Goal: Understand site structure: Understand site structure

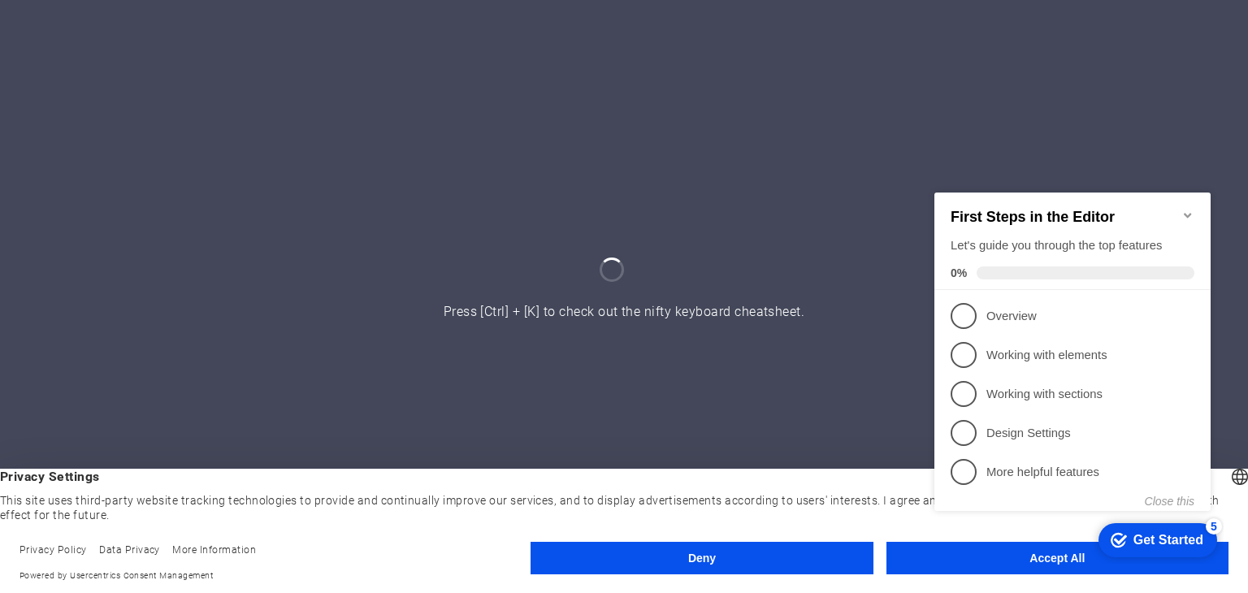
click at [819, 215] on div at bounding box center [624, 296] width 1248 height 593
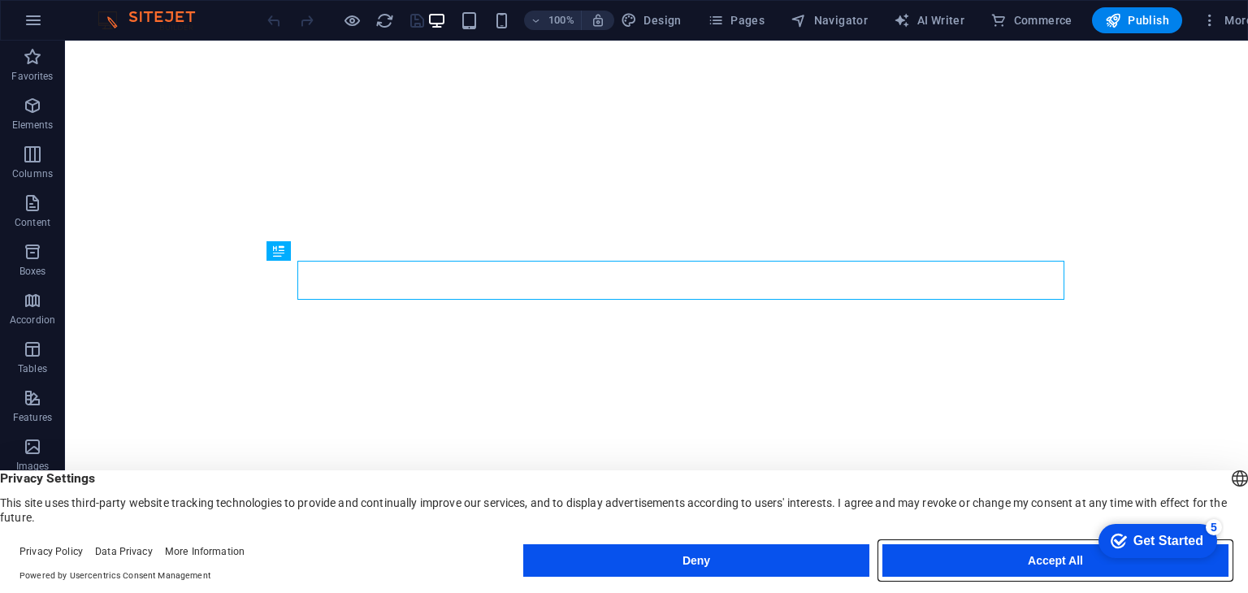
click at [973, 553] on button "Accept All" at bounding box center [1055, 560] width 346 height 33
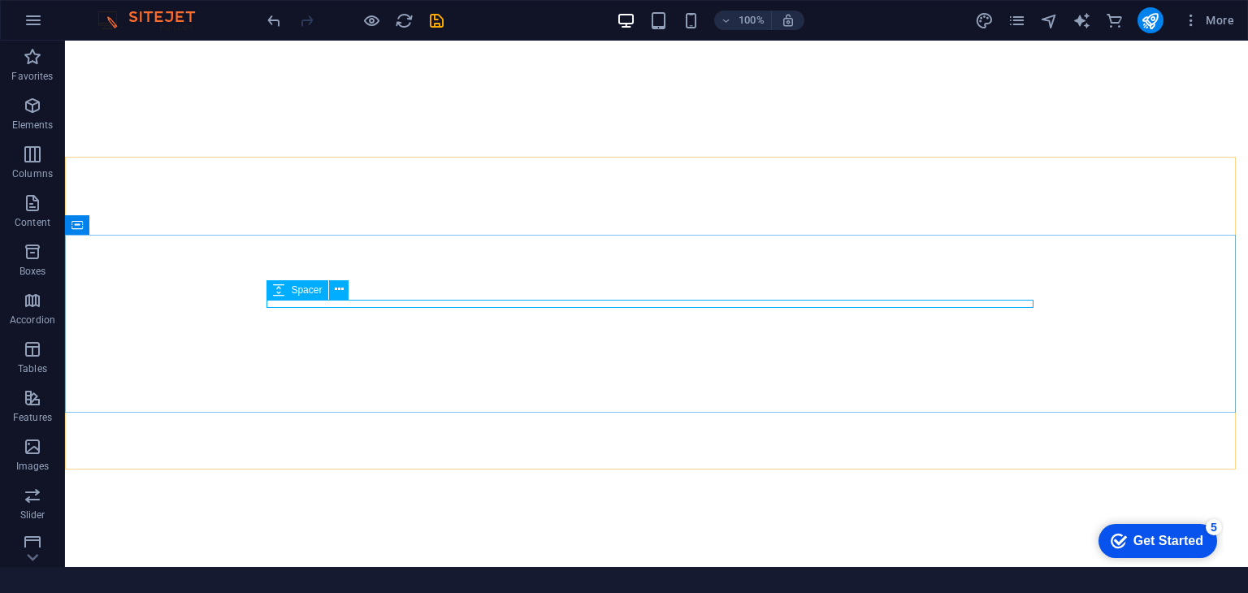
click at [278, 288] on icon at bounding box center [278, 290] width 11 height 20
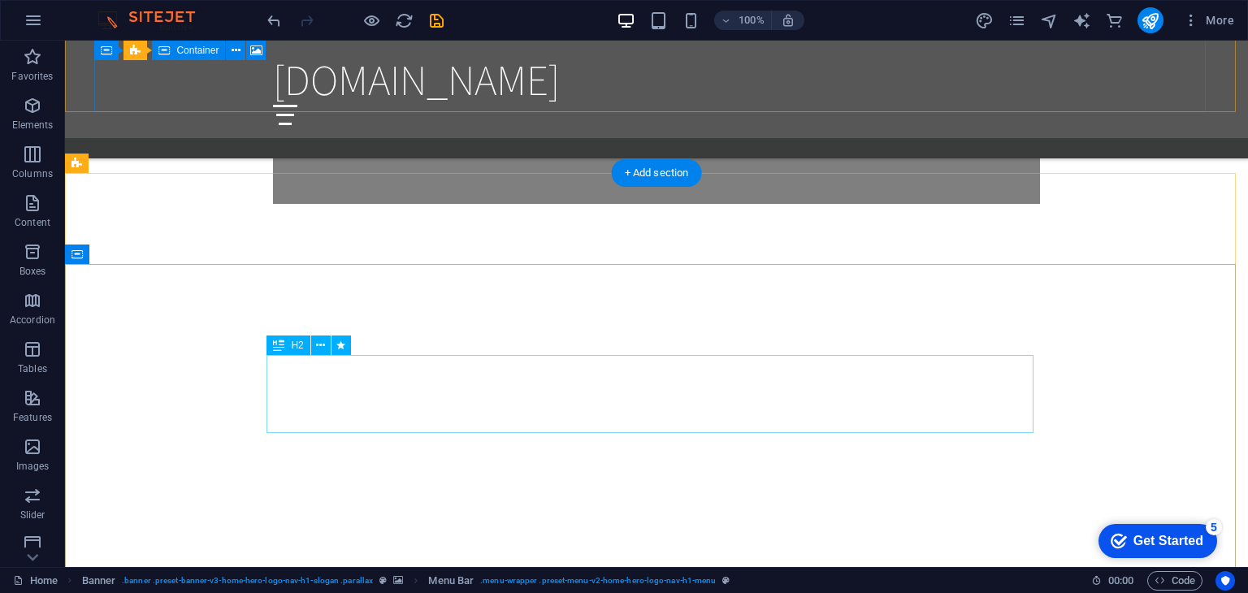
scroll to position [1876, 0]
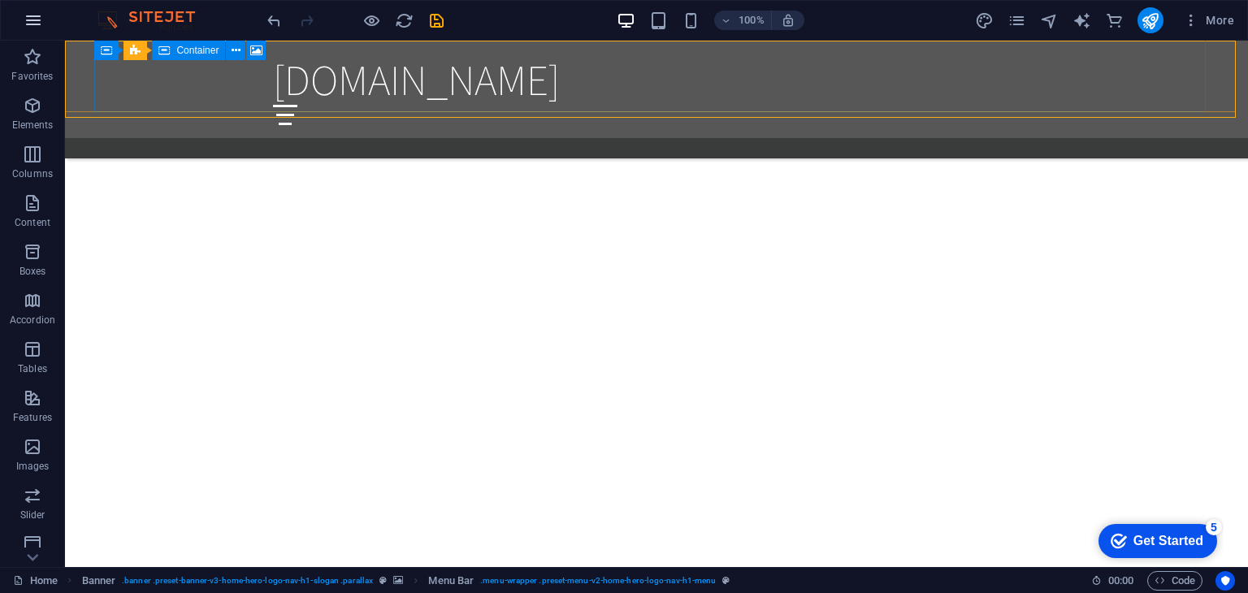
click at [28, 18] on icon "button" at bounding box center [34, 21] width 20 height 20
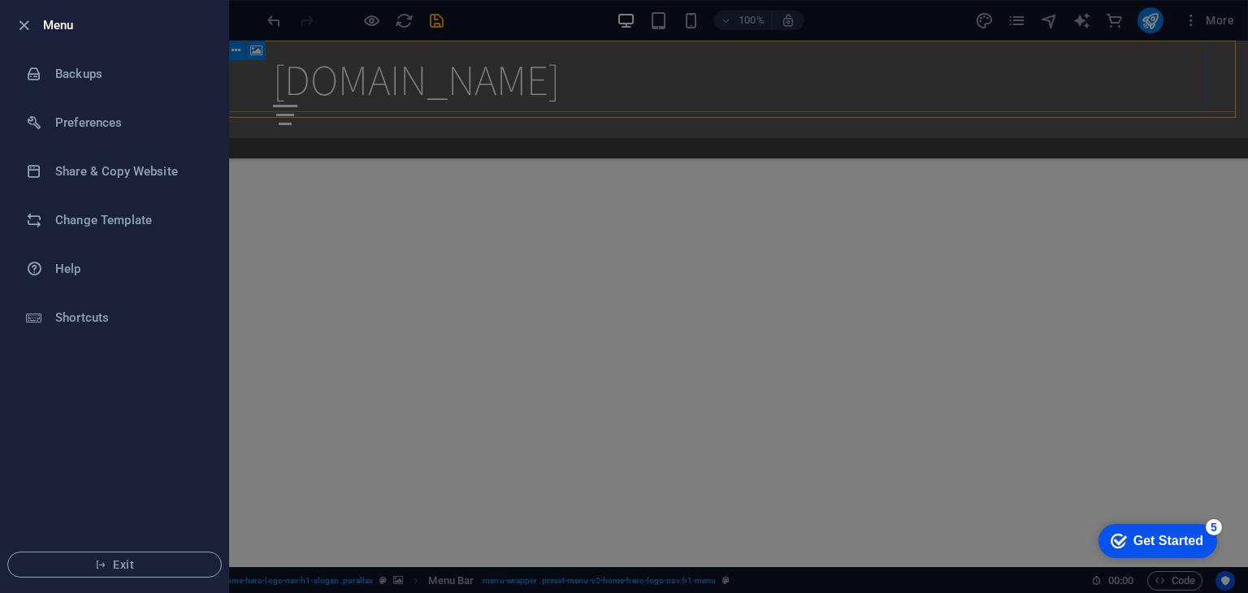
click at [380, 248] on div at bounding box center [624, 296] width 1248 height 593
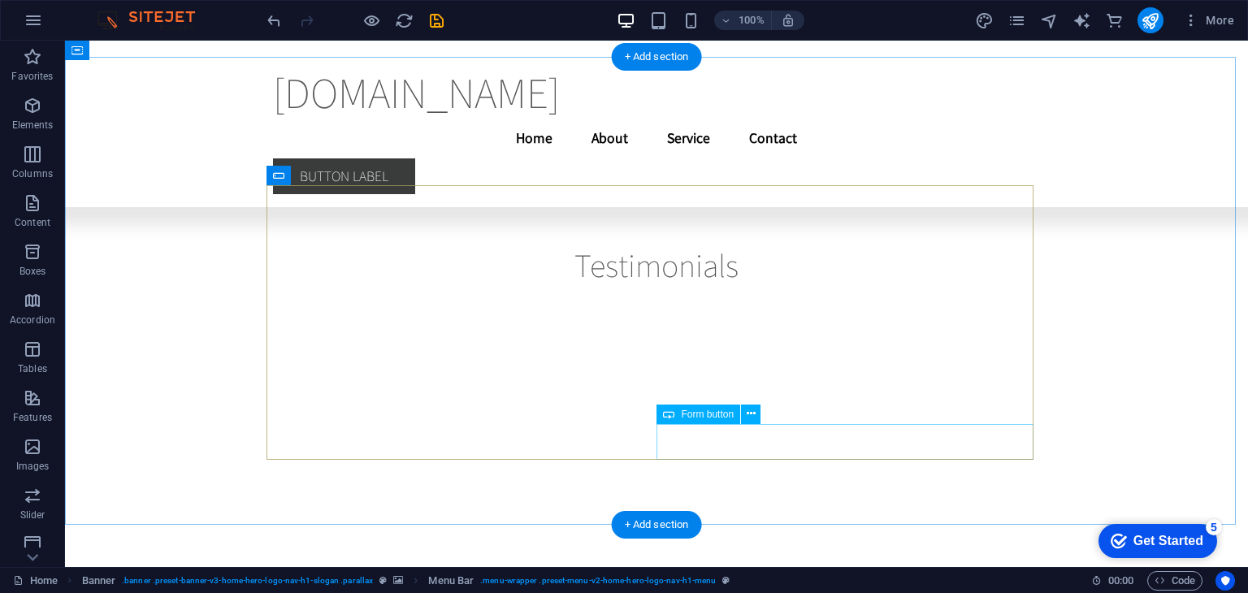
scroll to position [22244, 0]
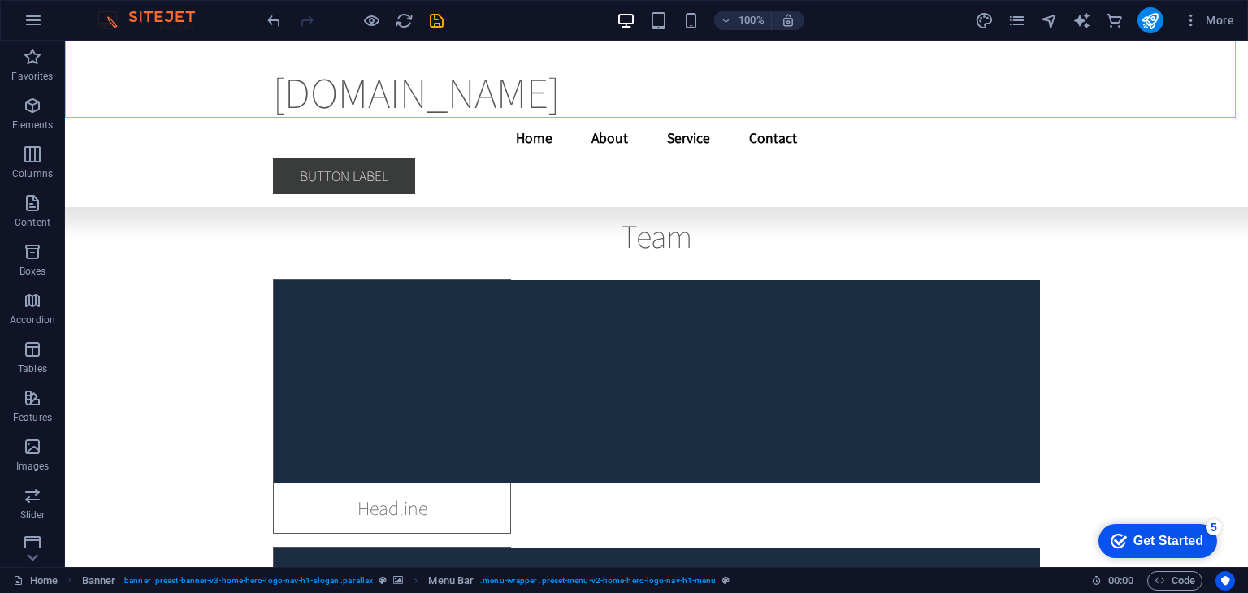
click at [1168, 540] on div "Get Started" at bounding box center [1168, 541] width 70 height 15
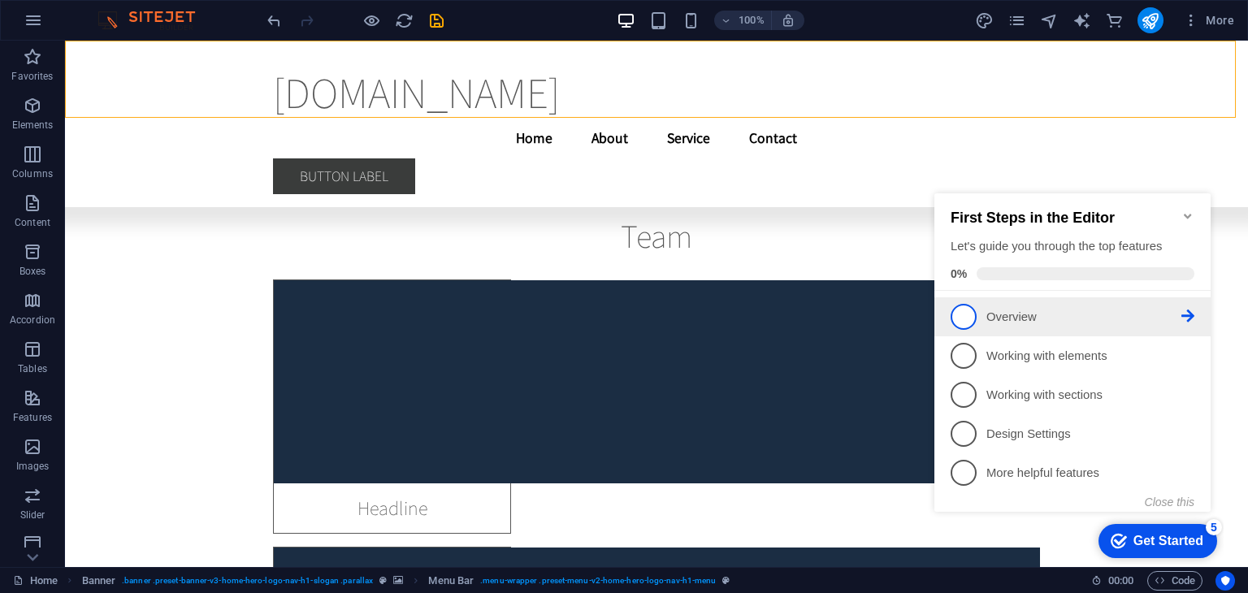
click at [983, 310] on link "1 Overview - incomplete" at bounding box center [1073, 317] width 244 height 26
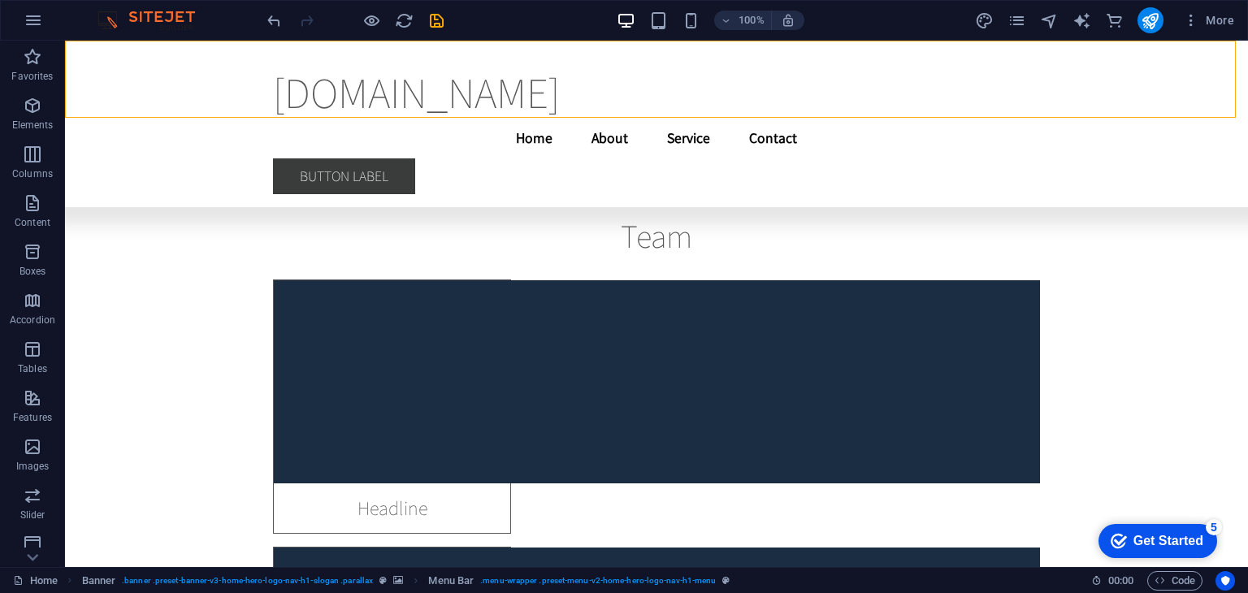
click at [1158, 540] on div "Get Started" at bounding box center [1168, 541] width 70 height 15
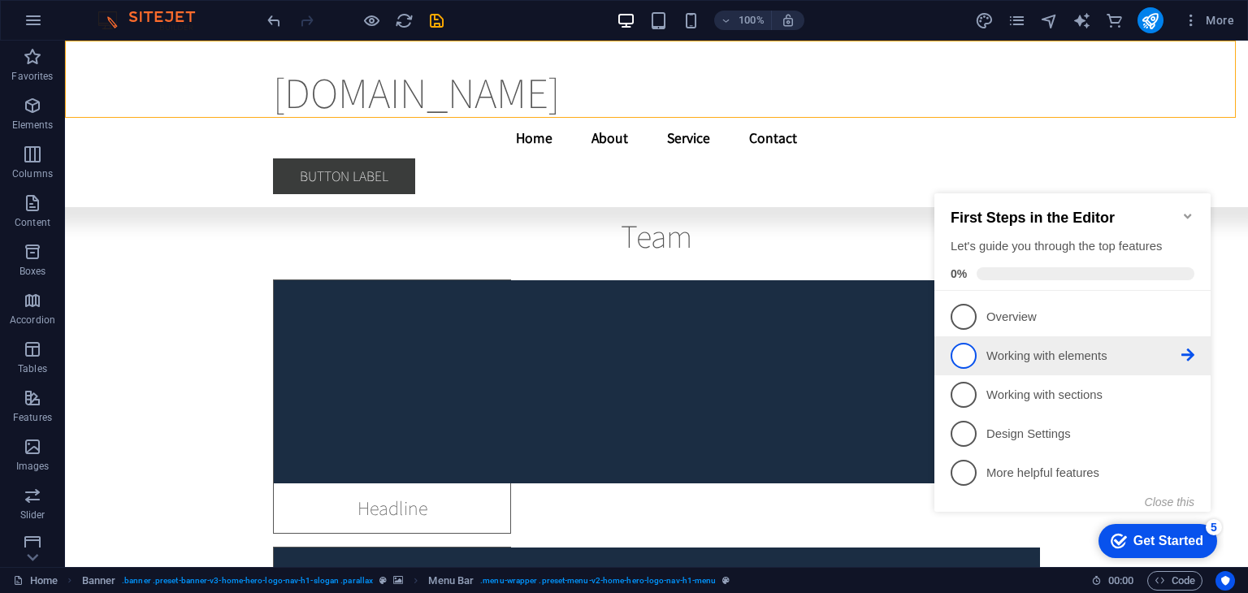
scroll to position [0, 0]
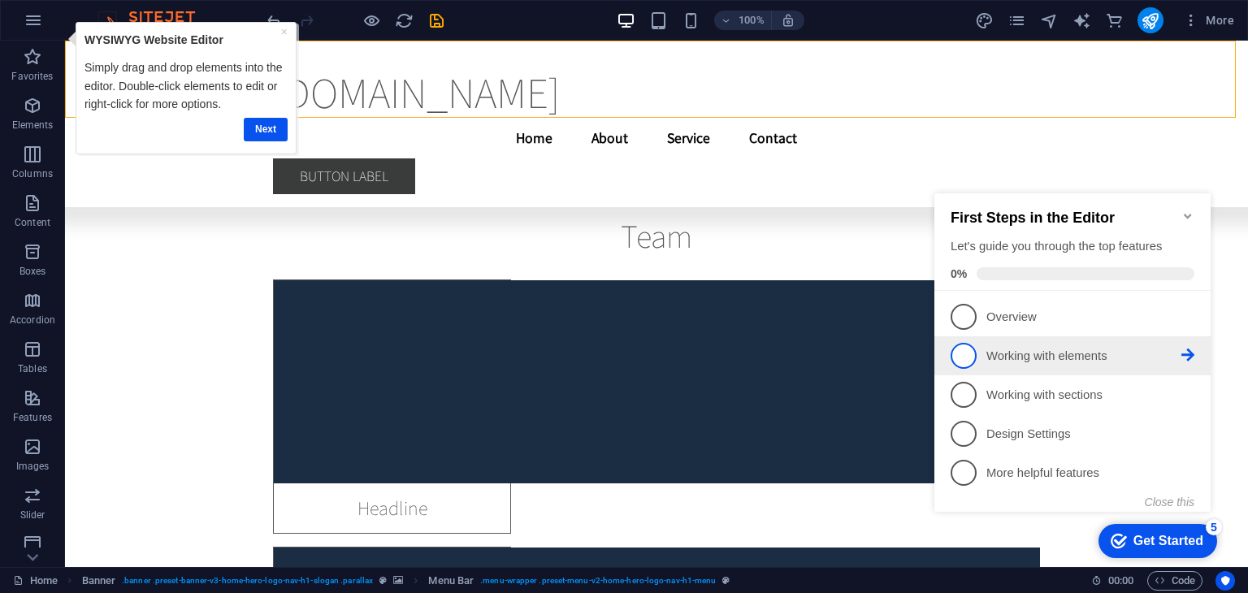
click at [1190, 323] on icon at bounding box center [1187, 316] width 13 height 13
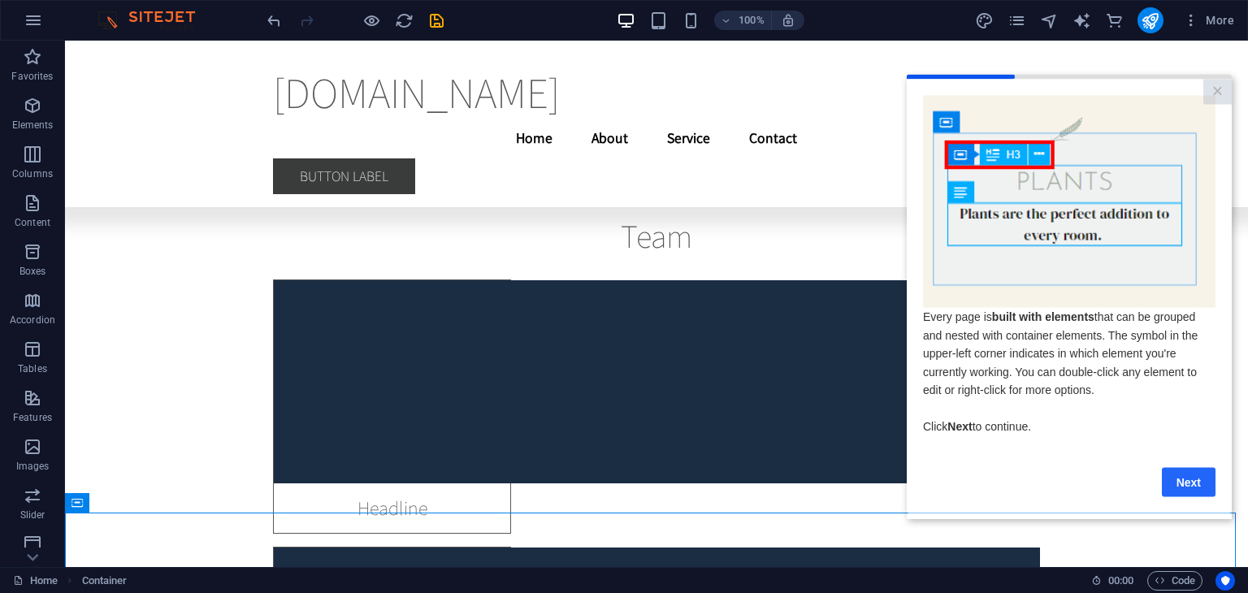
click at [1190, 488] on link "Next" at bounding box center [1189, 481] width 54 height 29
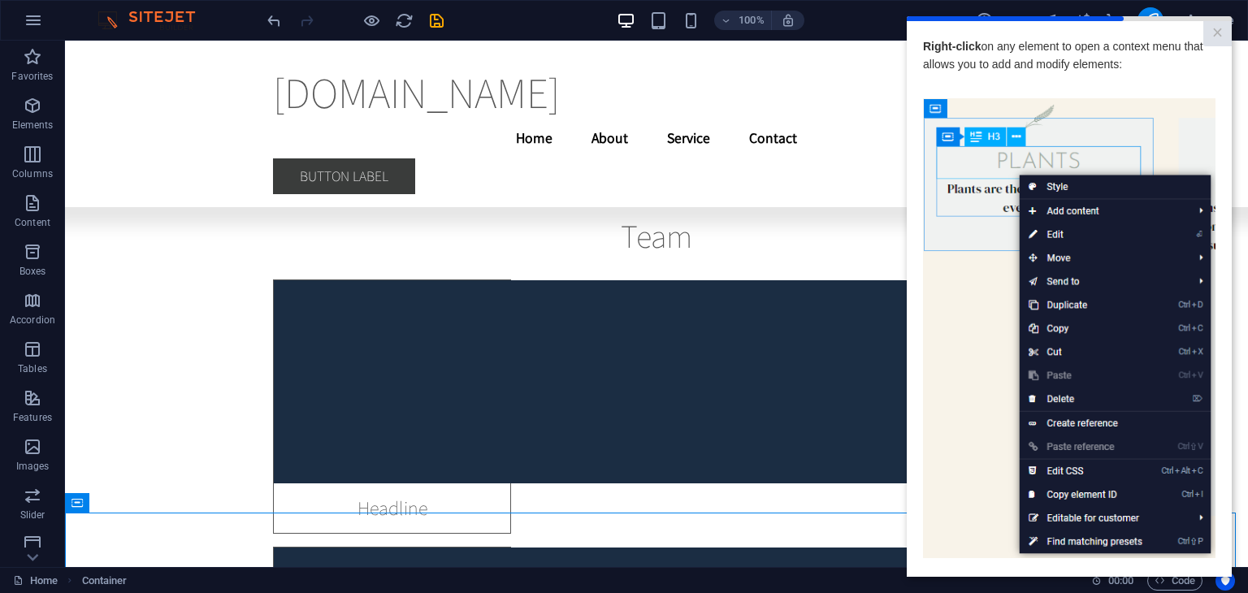
click at [1004, 247] on img at bounding box center [1069, 328] width 293 height 461
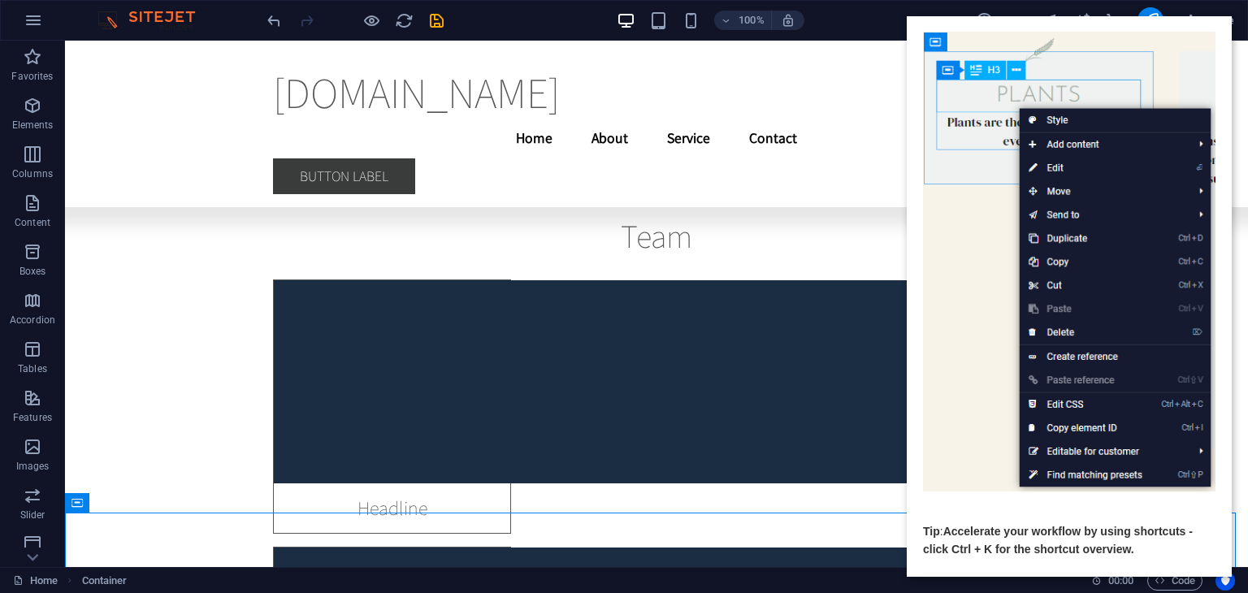
scroll to position [144, 0]
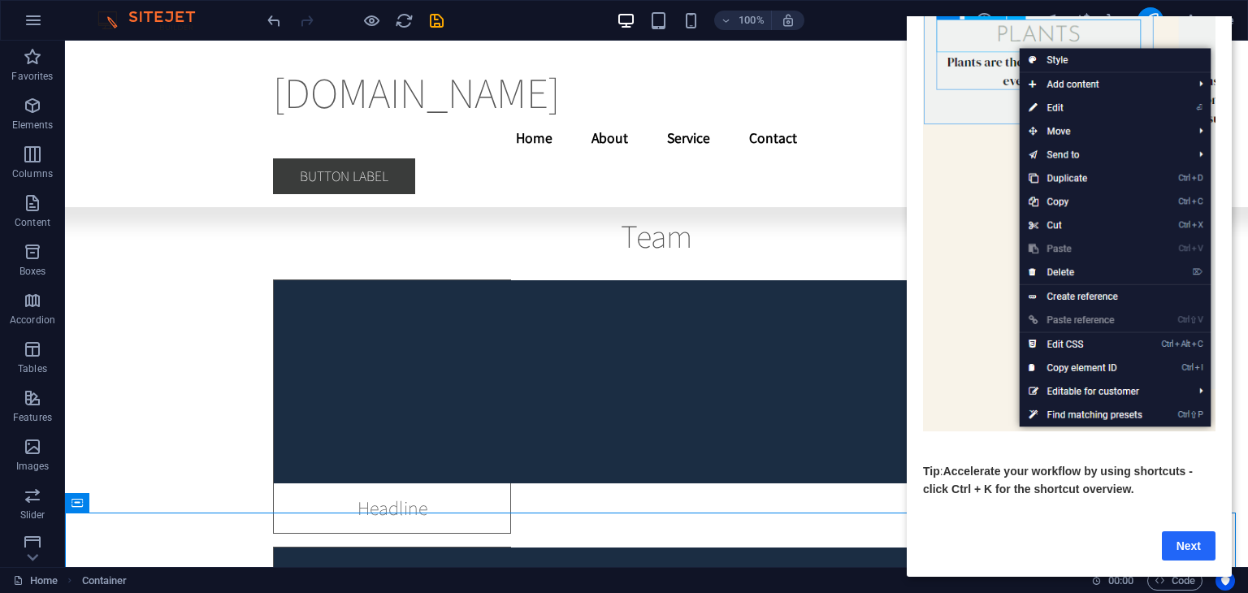
click at [1203, 542] on link "Next" at bounding box center [1189, 545] width 54 height 29
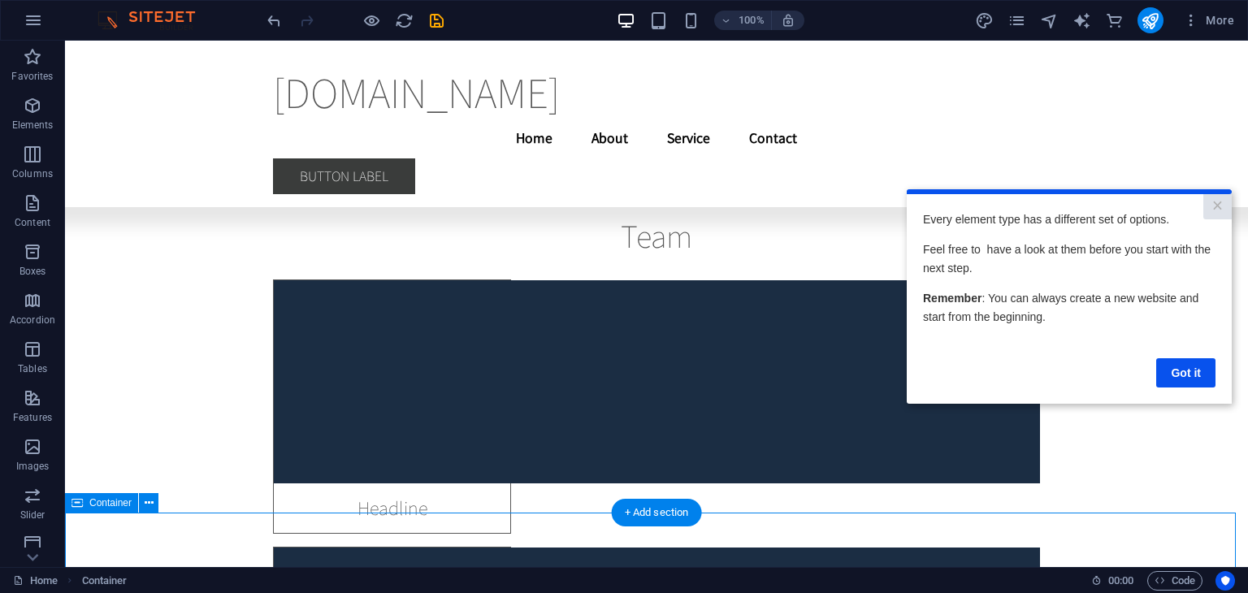
scroll to position [0, 0]
click at [1180, 375] on link "Got it" at bounding box center [1185, 372] width 59 height 29
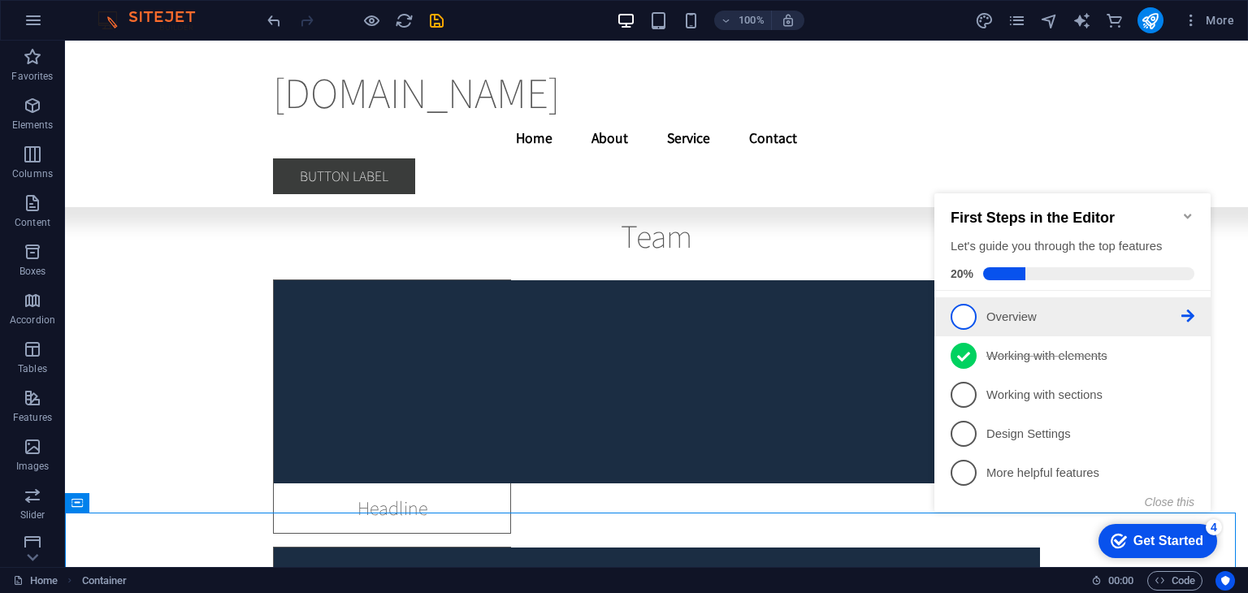
click at [969, 312] on span "1" at bounding box center [964, 317] width 26 height 26
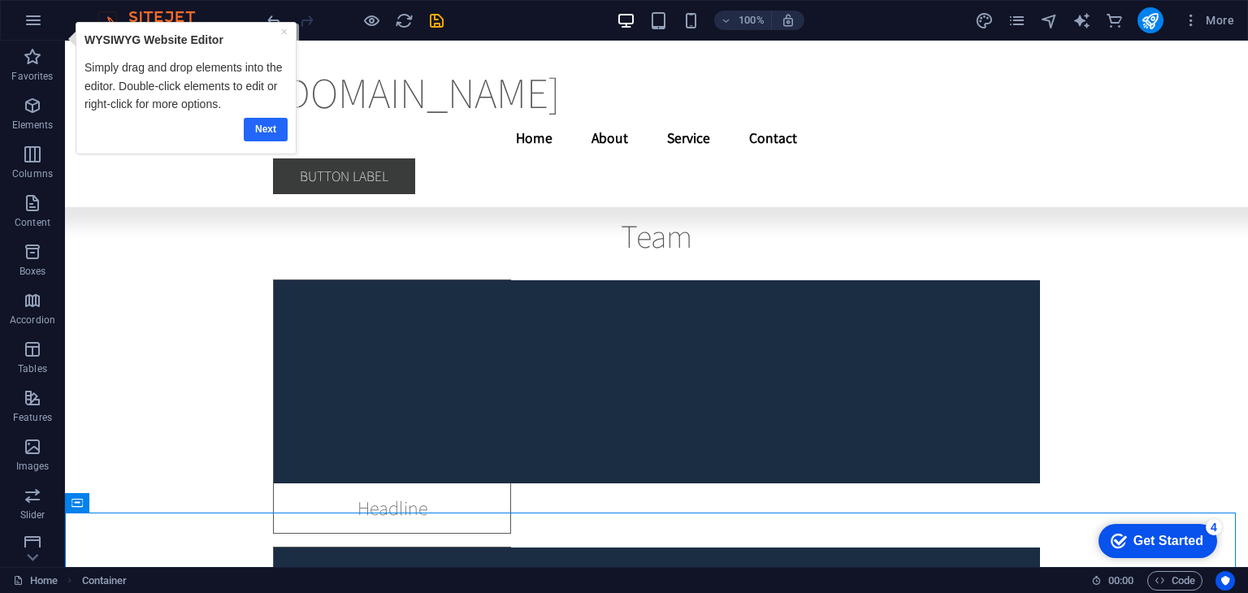
click at [249, 130] on link "Next" at bounding box center [266, 129] width 44 height 24
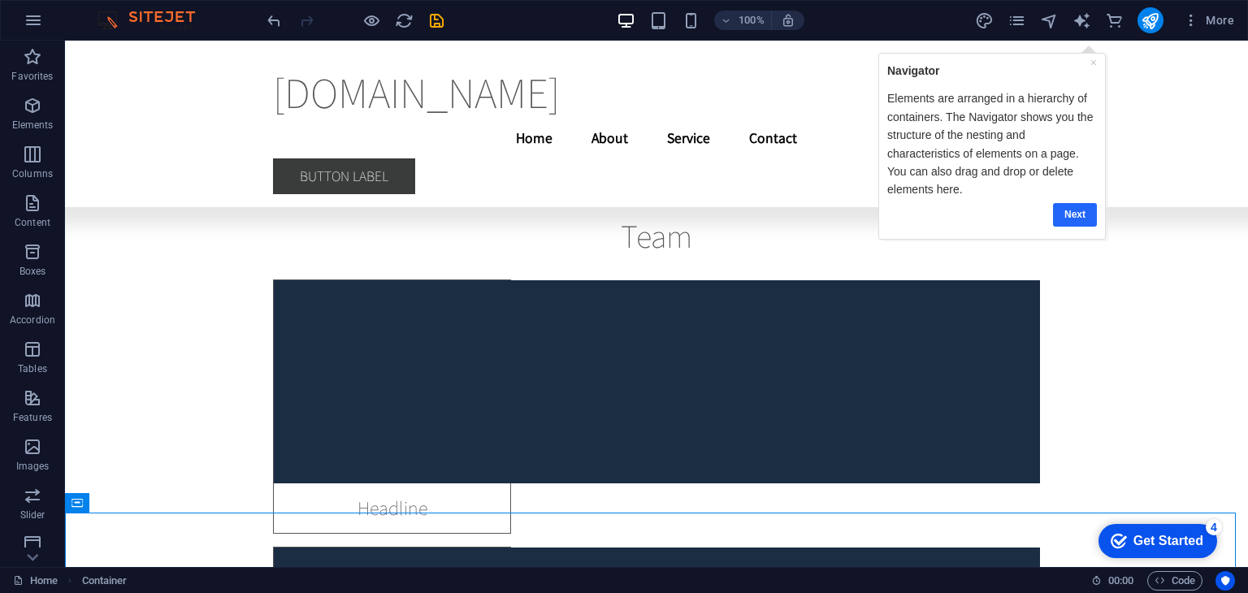
click at [1071, 212] on link "Next" at bounding box center [1074, 214] width 44 height 24
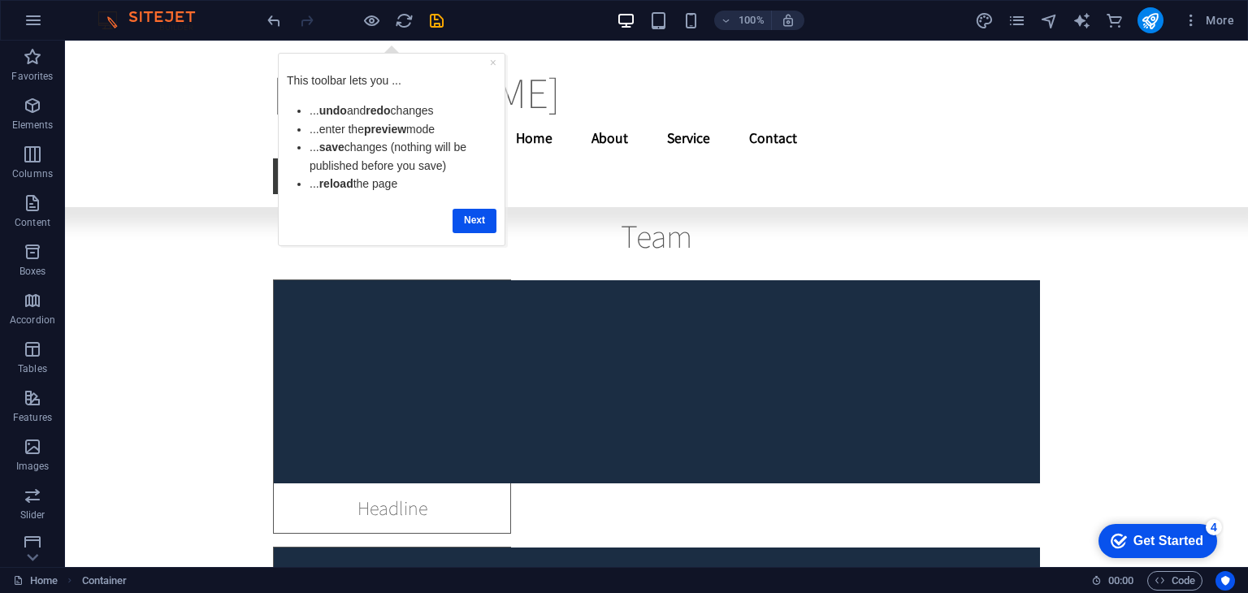
scroll to position [22069, 0]
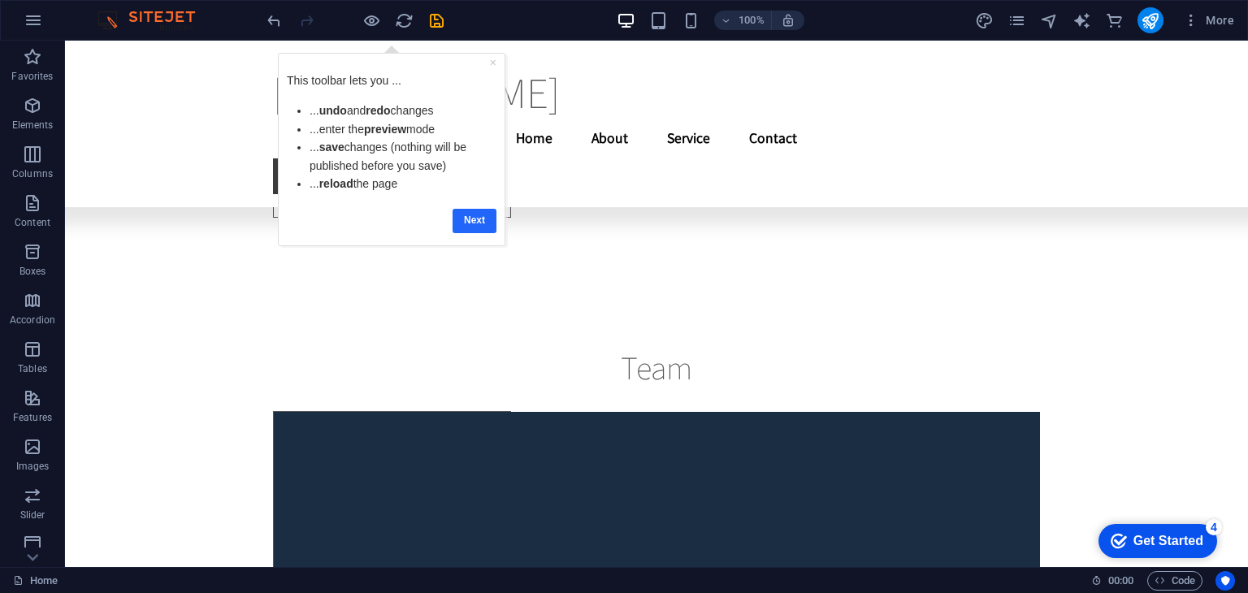
click at [465, 220] on link "Next" at bounding box center [475, 220] width 44 height 24
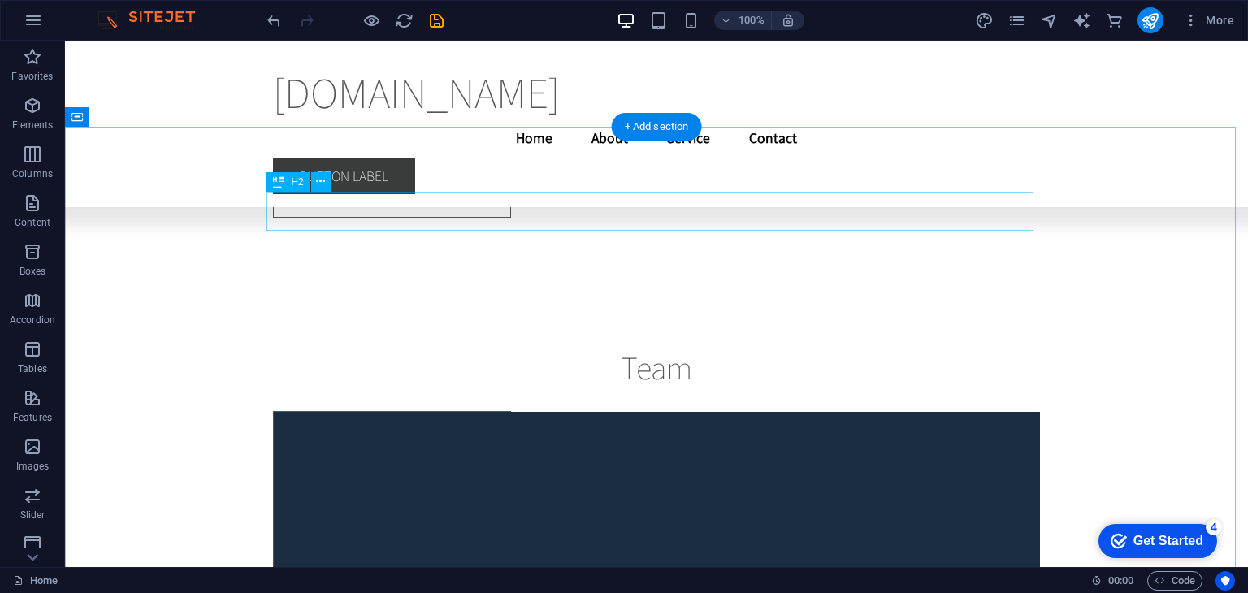
scroll to position [0, 0]
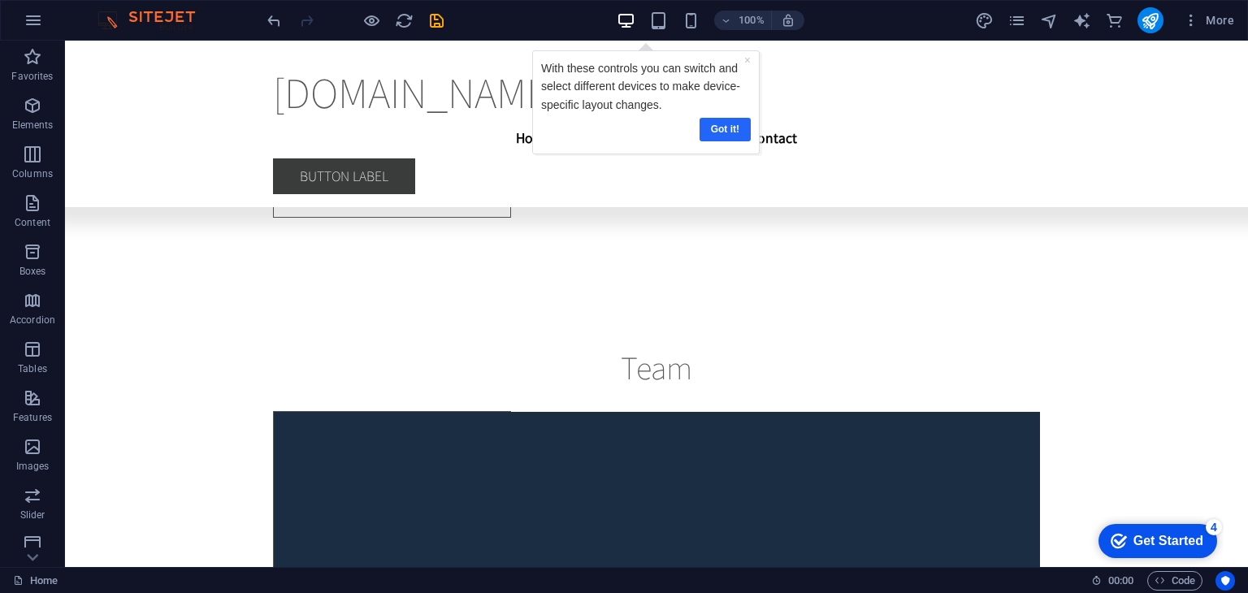
click at [715, 134] on link "Got it!" at bounding box center [724, 129] width 51 height 24
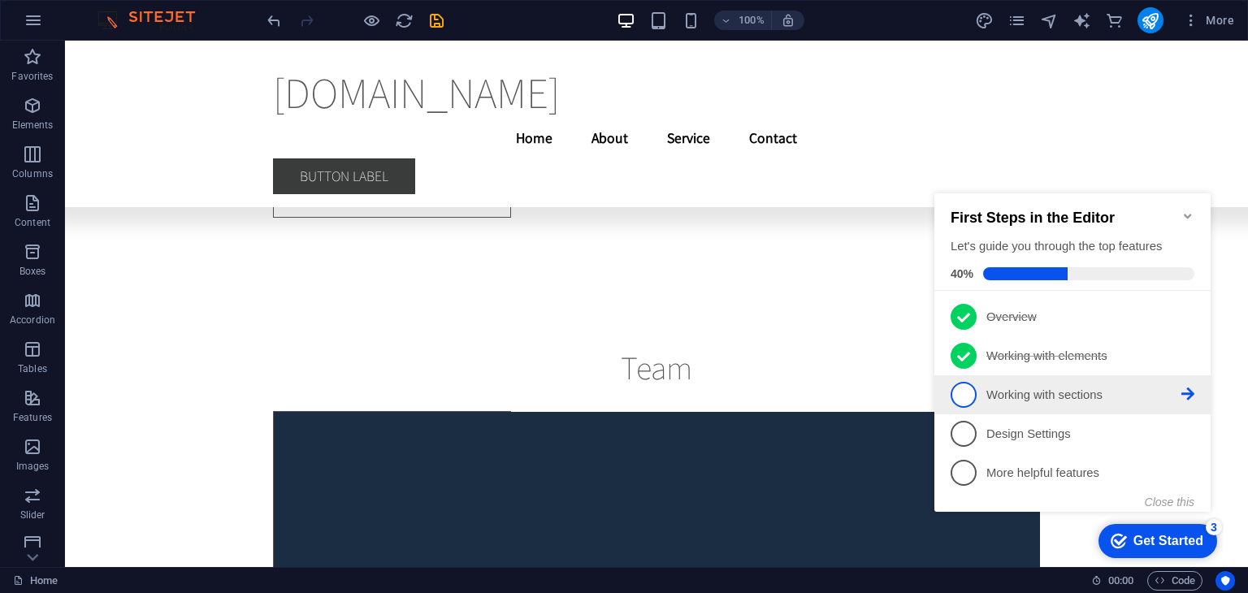
click at [986, 402] on link "3 Working with sections - incomplete" at bounding box center [1073, 395] width 244 height 26
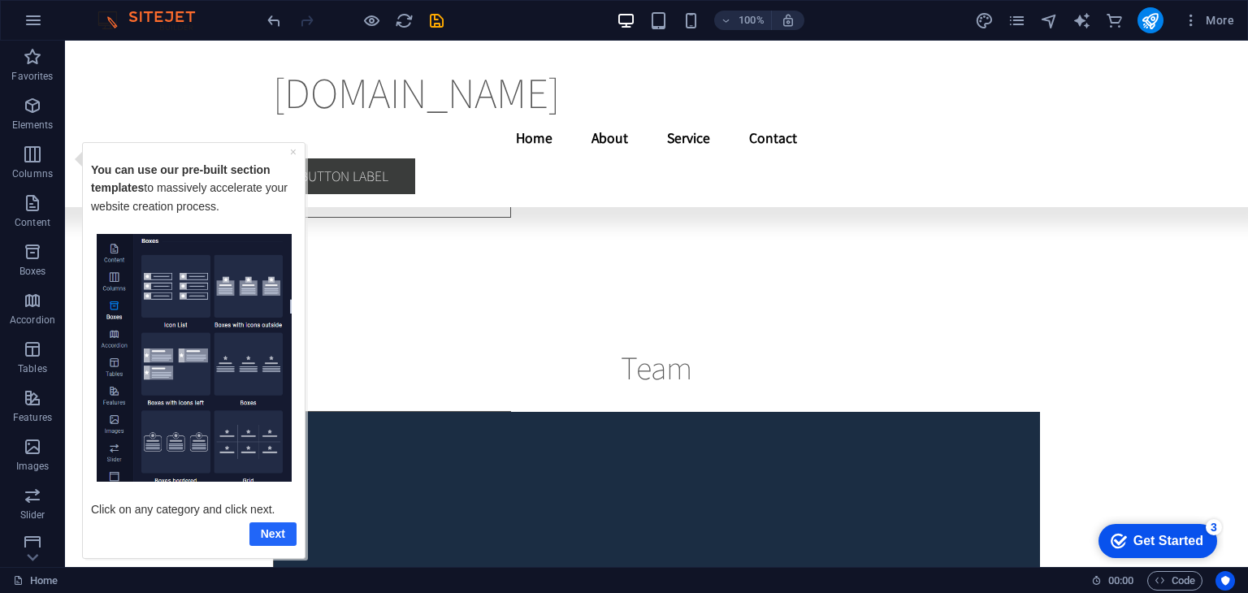
click at [257, 534] on link "Next" at bounding box center [272, 534] width 47 height 24
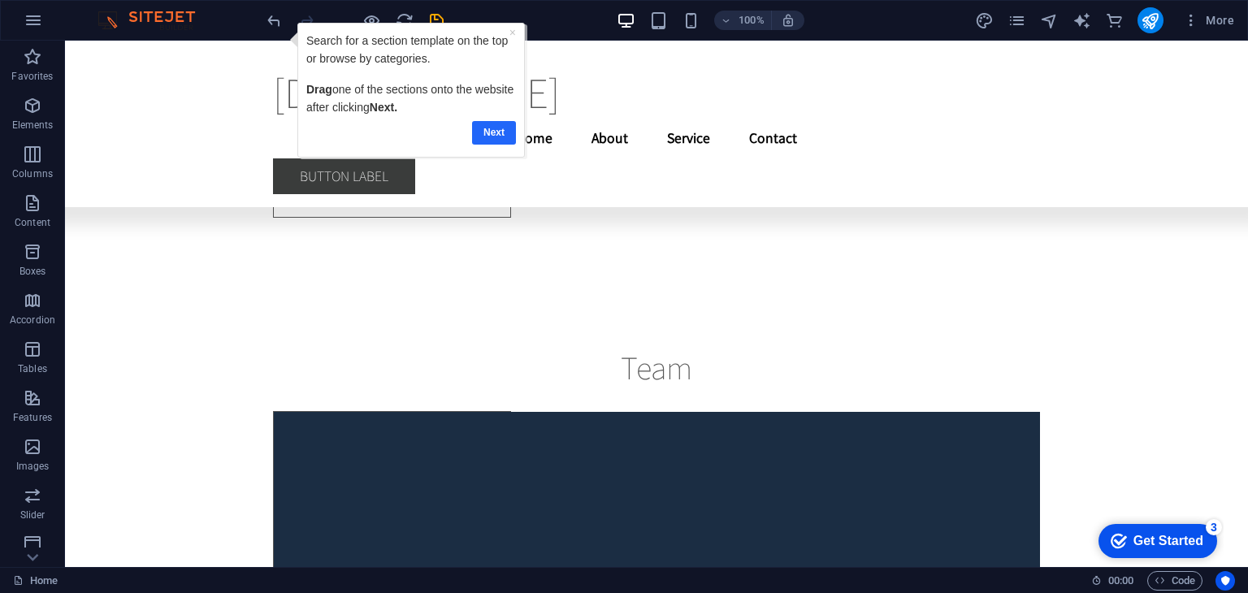
click at [497, 138] on link "Next" at bounding box center [494, 132] width 44 height 24
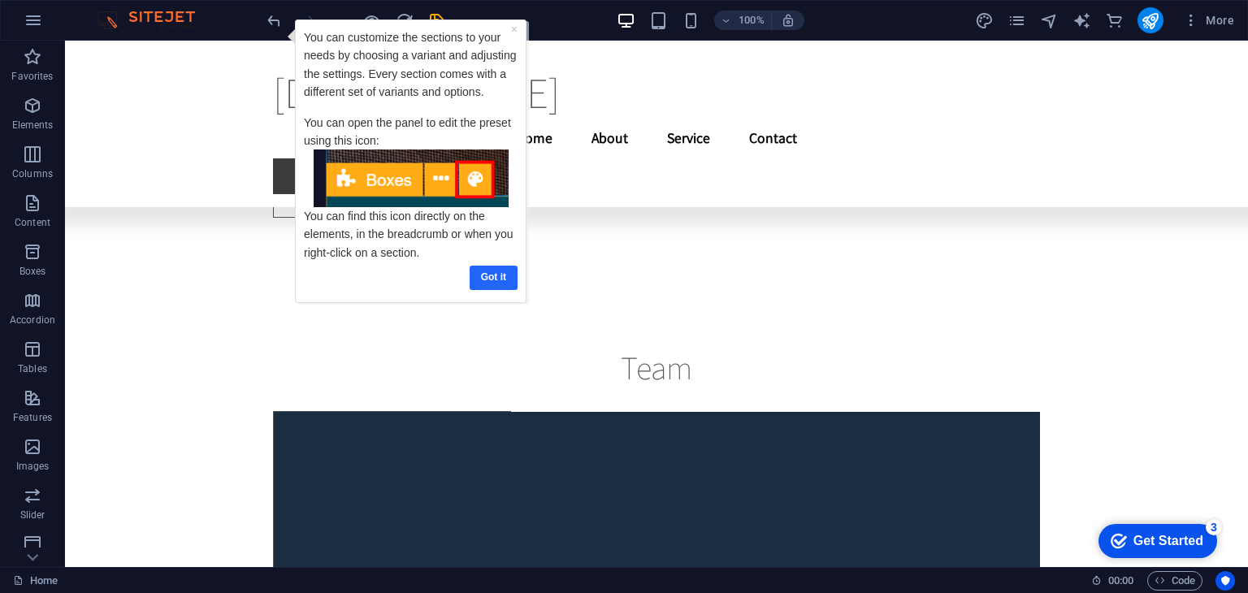
click at [489, 280] on link "Got it" at bounding box center [494, 277] width 48 height 24
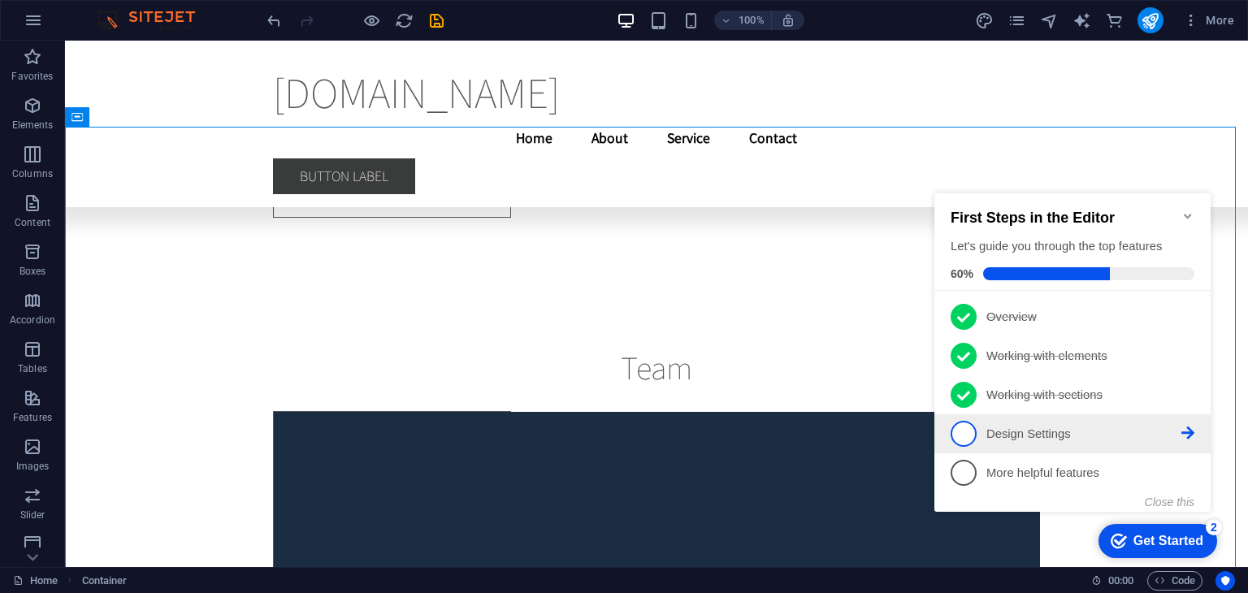
click at [1082, 430] on p "Design Settings - incomplete" at bounding box center [1083, 434] width 195 height 17
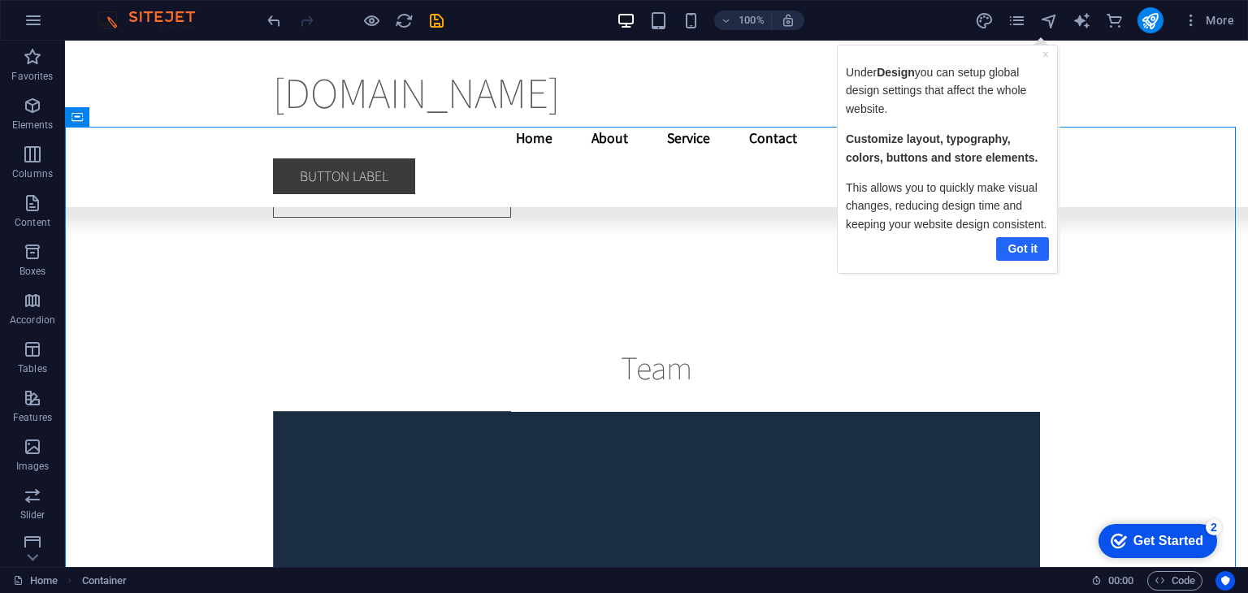
click at [1019, 251] on link "Got it" at bounding box center [1021, 248] width 53 height 24
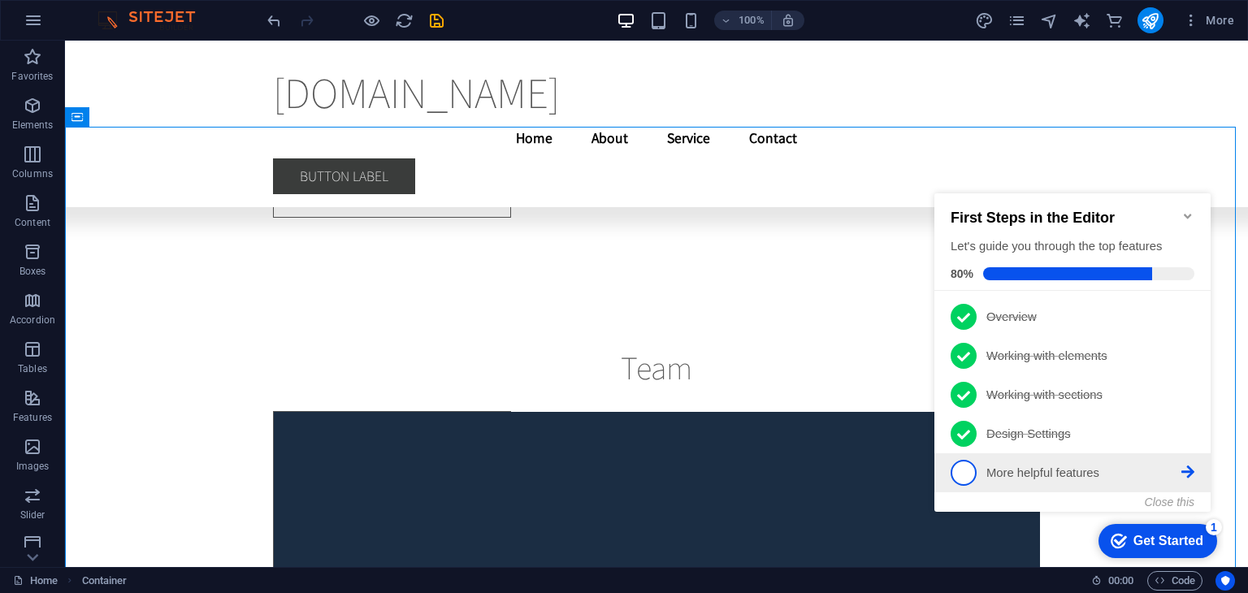
click at [1060, 468] on p "More helpful features - incomplete" at bounding box center [1083, 473] width 195 height 17
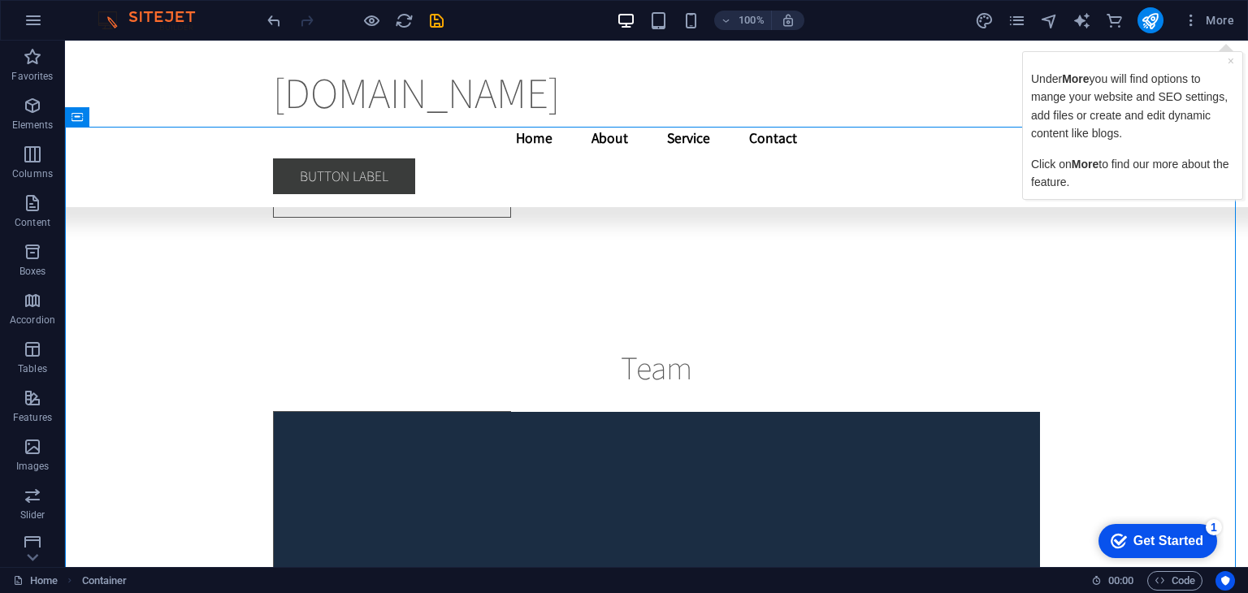
click at [1188, 149] on div "Under More you will find options to mange your website and SEO settings, add fi…" at bounding box center [1132, 129] width 203 height 121
drag, startPoint x: 1172, startPoint y: 181, endPoint x: 1171, endPoint y: 197, distance: 15.5
click at [1171, 197] on div "× Under More you will find options to mange your website and SEO settings, add …" at bounding box center [1132, 124] width 221 height 149
click at [1233, 61] on link "×" at bounding box center [1231, 60] width 7 height 13
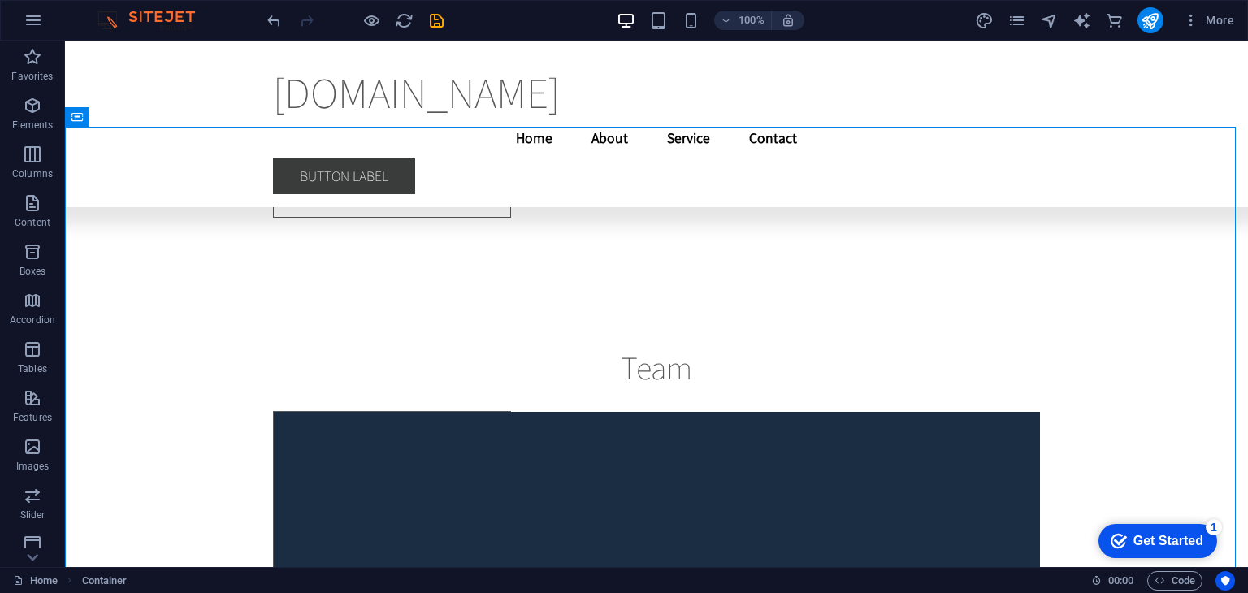
click at [1173, 534] on div "Get Started" at bounding box center [1168, 541] width 70 height 15
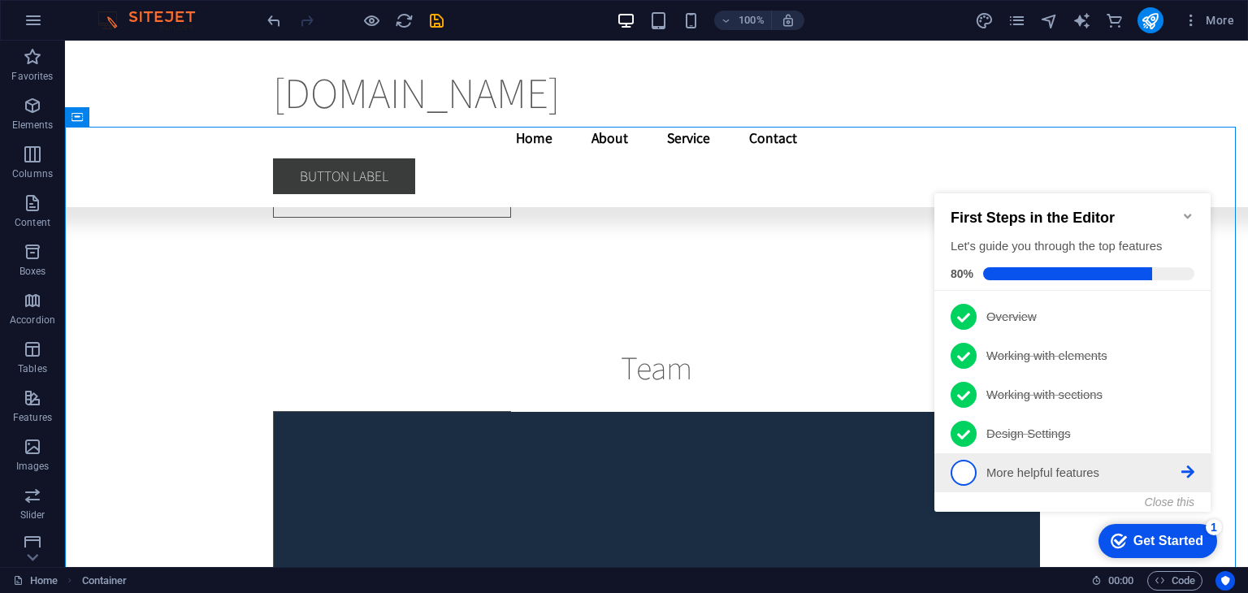
click at [1105, 465] on p "More helpful features - incomplete" at bounding box center [1083, 473] width 195 height 17
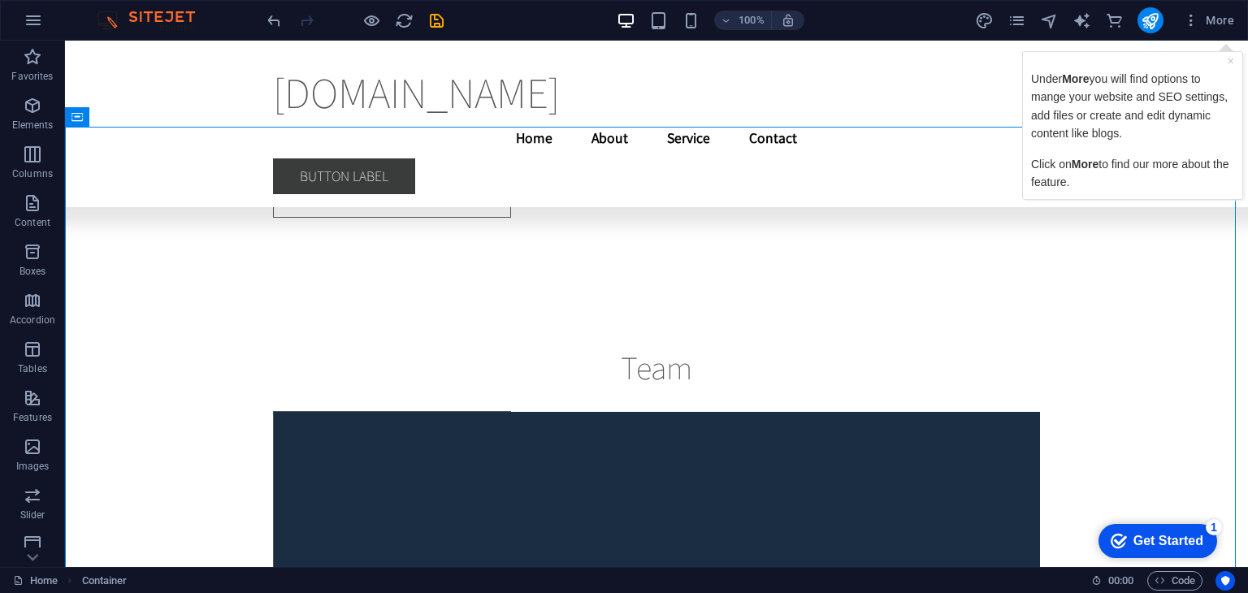
drag, startPoint x: 1188, startPoint y: 182, endPoint x: 1153, endPoint y: 173, distance: 36.1
click at [1153, 173] on p "Click on More to find our more about the feature." at bounding box center [1132, 172] width 203 height 37
click at [1072, 173] on p "Click on More to find our more about the feature." at bounding box center [1132, 172] width 203 height 37
click at [1072, 171] on p "Click on More to find our more about the feature." at bounding box center [1132, 172] width 203 height 37
drag, startPoint x: 1073, startPoint y: 159, endPoint x: 1133, endPoint y: 142, distance: 62.5
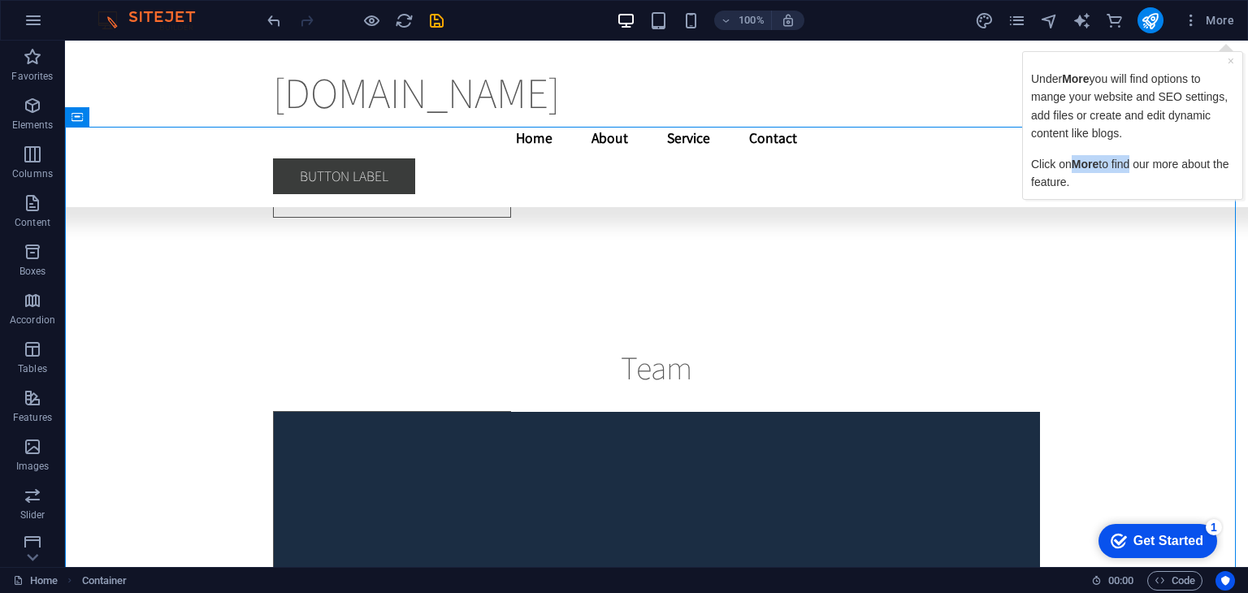
click at [1131, 144] on div "Under More you will find options to mange your website and SEO settings, add fi…" at bounding box center [1132, 129] width 203 height 121
drag, startPoint x: 1176, startPoint y: 57, endPoint x: 1169, endPoint y: 93, distance: 36.3
click at [1176, 63] on div "× Under More you will find options to mange your website and SEO settings, add …" at bounding box center [1132, 124] width 211 height 139
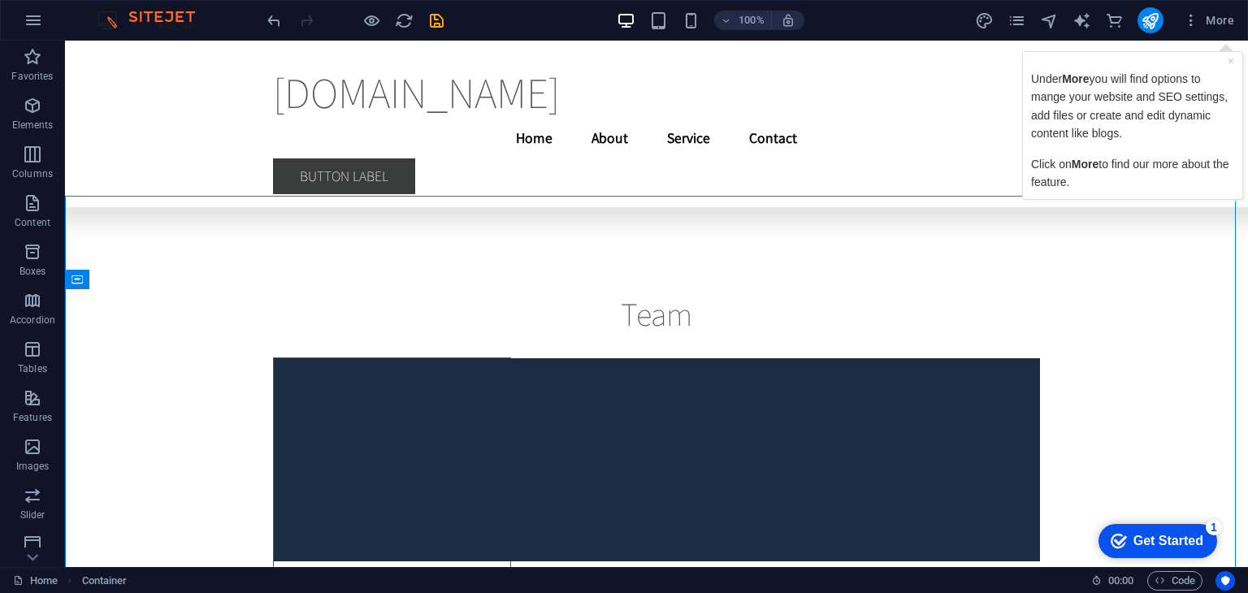
scroll to position [21582, 0]
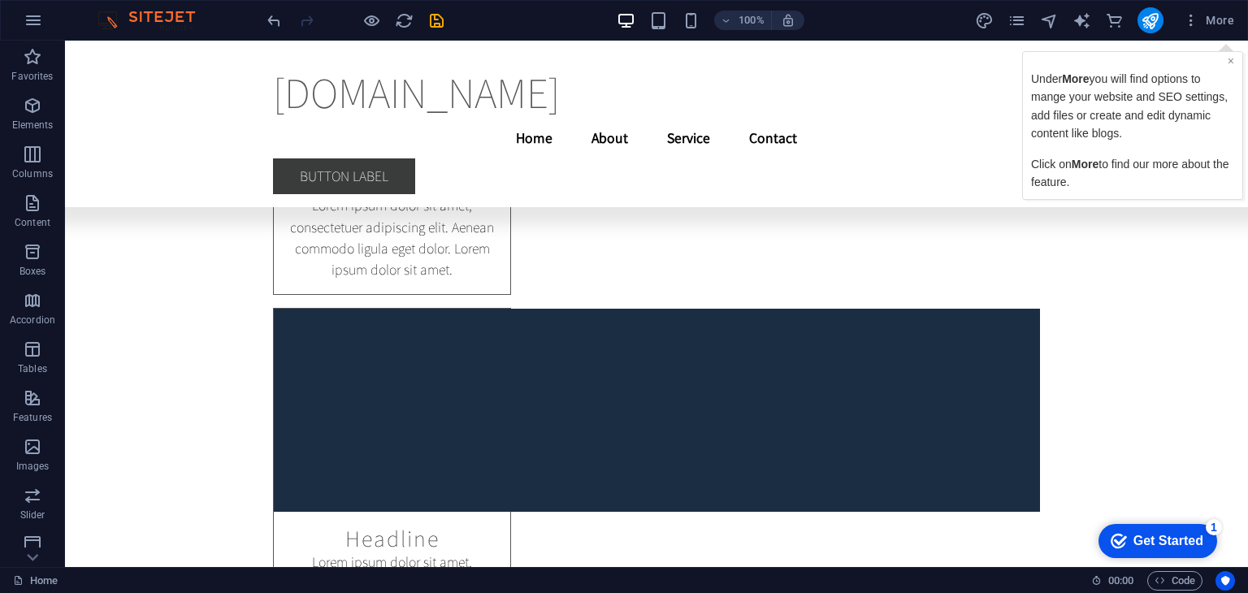
click at [1228, 58] on link "×" at bounding box center [1231, 60] width 7 height 13
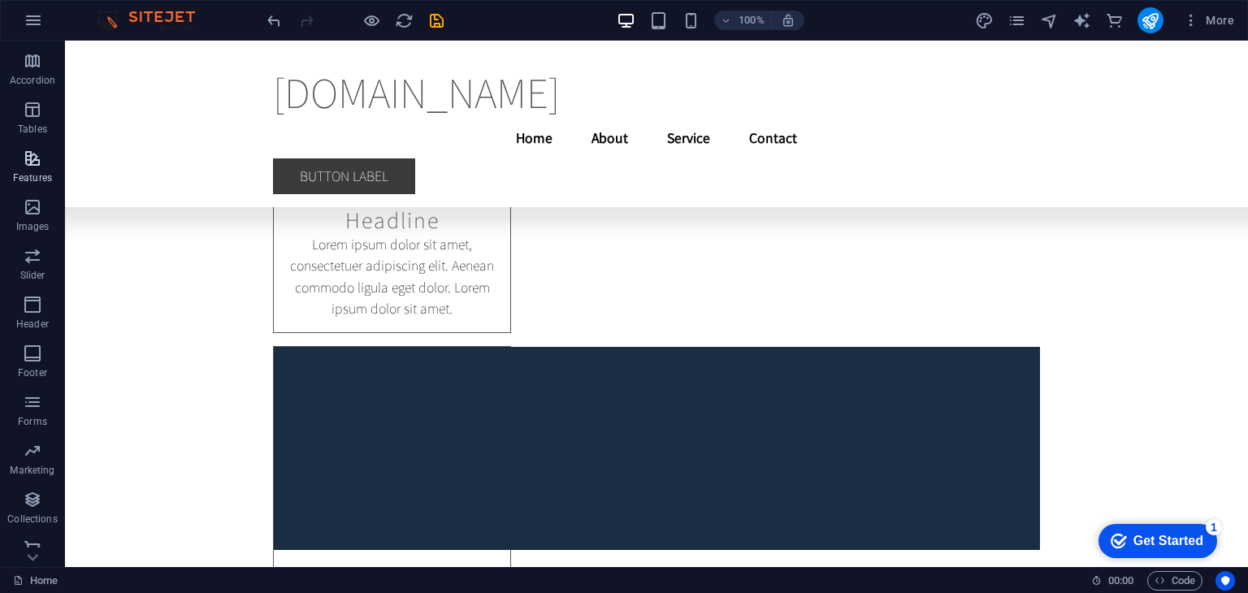
scroll to position [254, 0]
click at [44, 485] on span "Collections" at bounding box center [32, 495] width 65 height 39
click at [46, 296] on span "Header" at bounding box center [32, 300] width 65 height 39
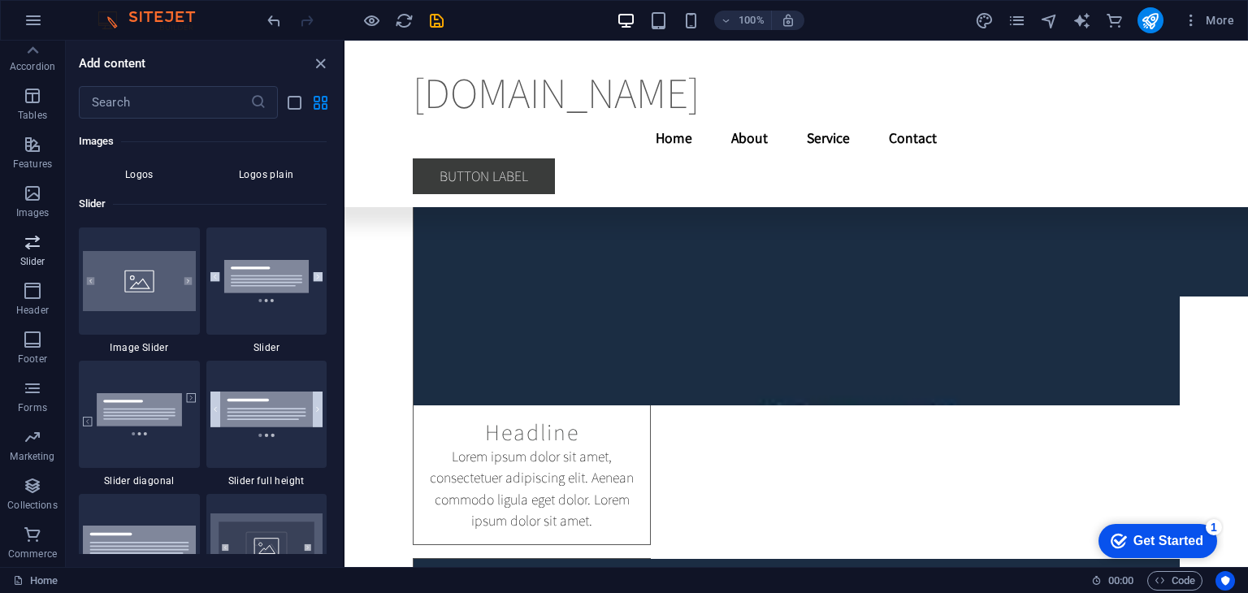
scroll to position [9785, 0]
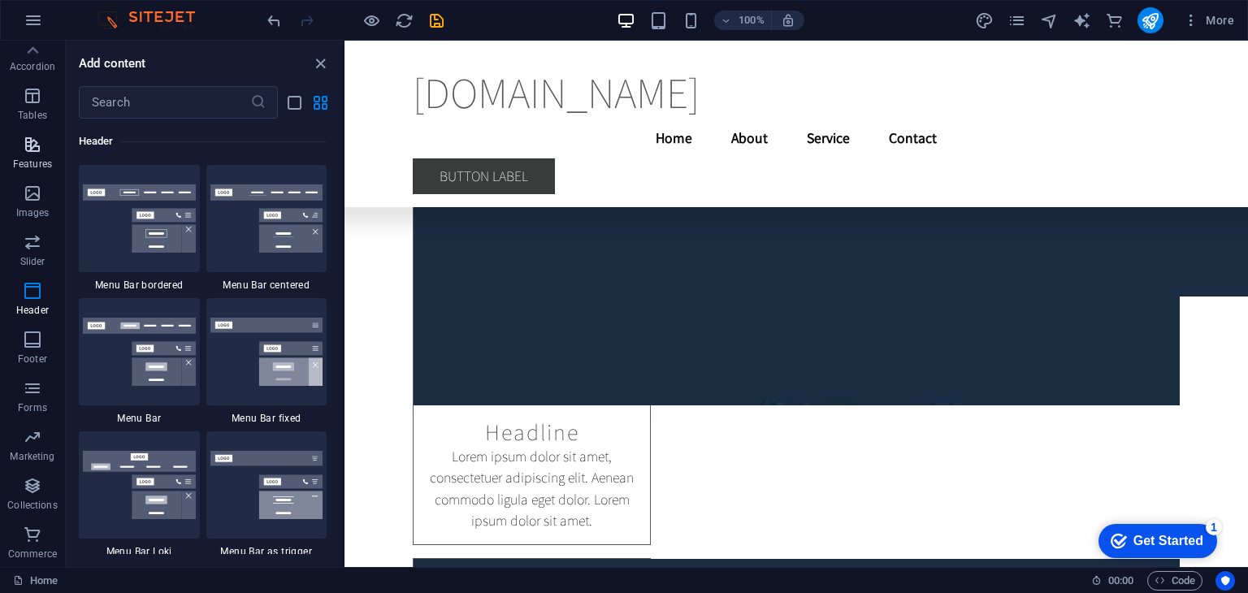
click at [41, 138] on icon "button" at bounding box center [33, 145] width 20 height 20
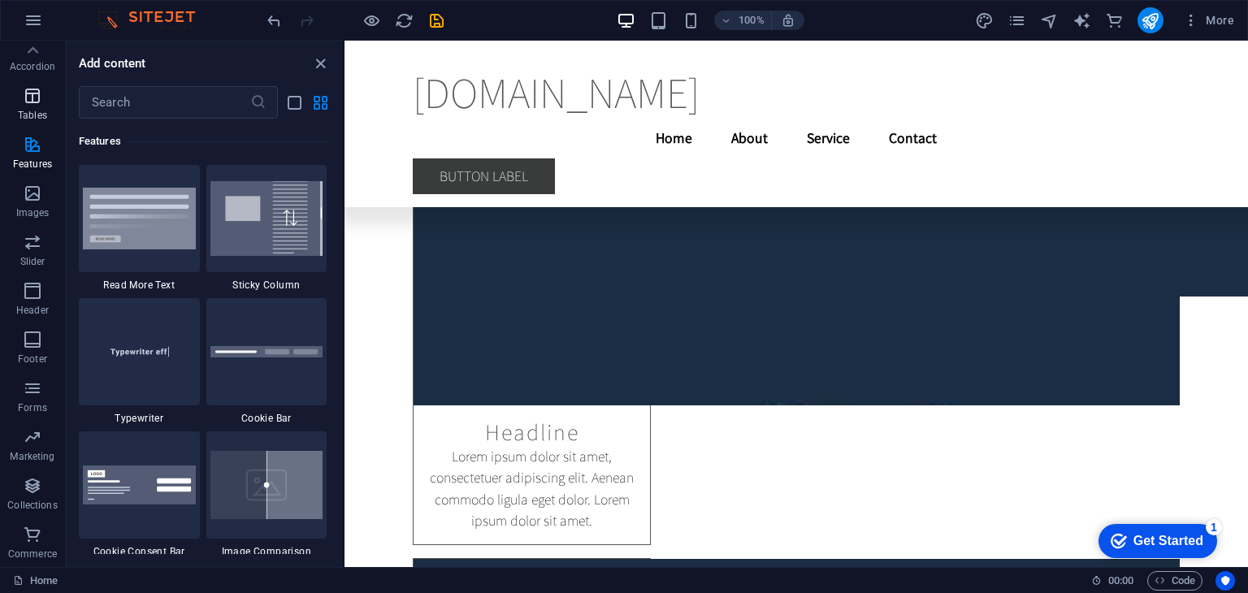
click at [41, 109] on p "Tables" at bounding box center [32, 115] width 29 height 13
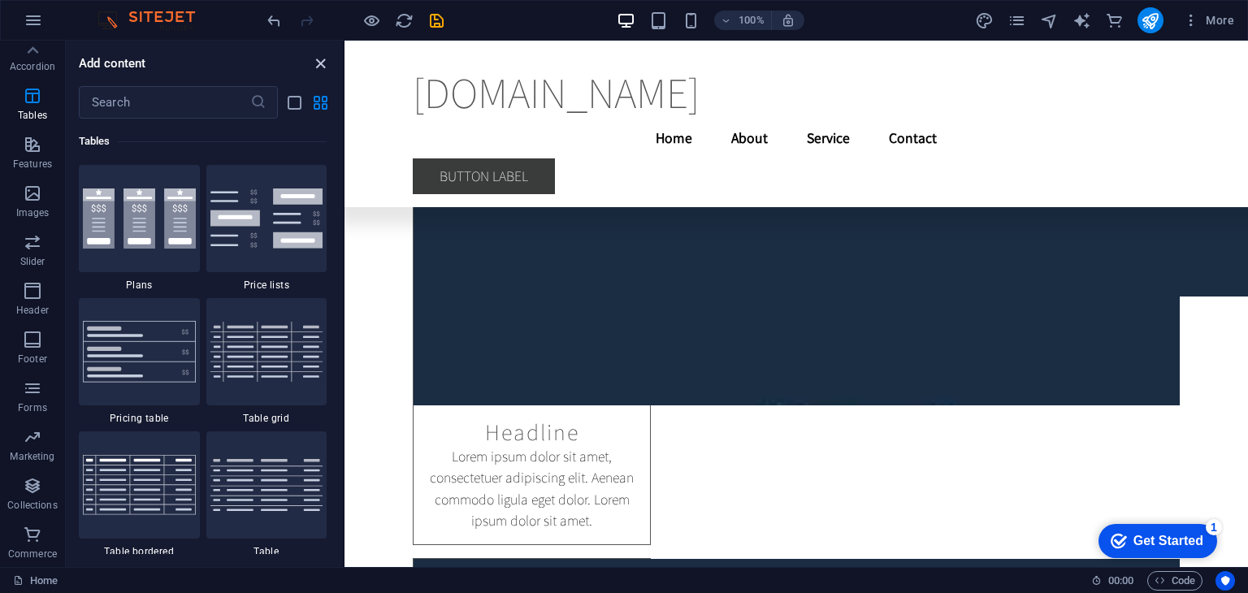
scroll to position [5628, 0]
click at [371, 124] on div "[DOMAIN_NAME] Menu Home About Service Contact Button label" at bounding box center [797, 124] width 904 height 167
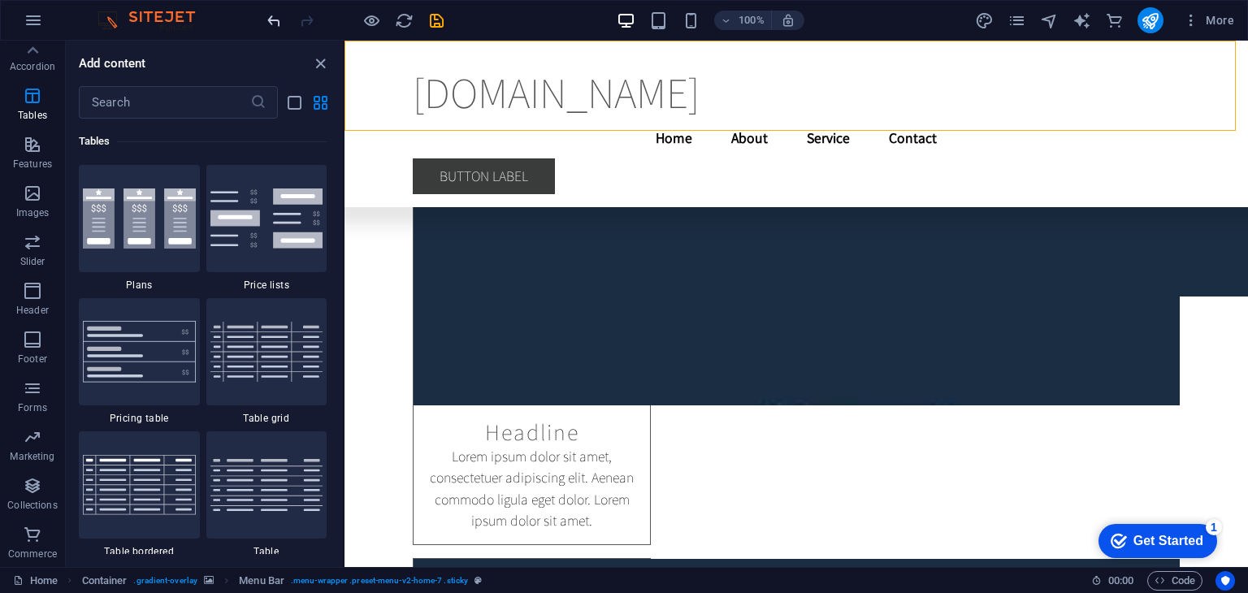
drag, startPoint x: 319, startPoint y: 59, endPoint x: 271, endPoint y: 14, distance: 66.1
click at [320, 59] on icon "close panel" at bounding box center [320, 63] width 19 height 19
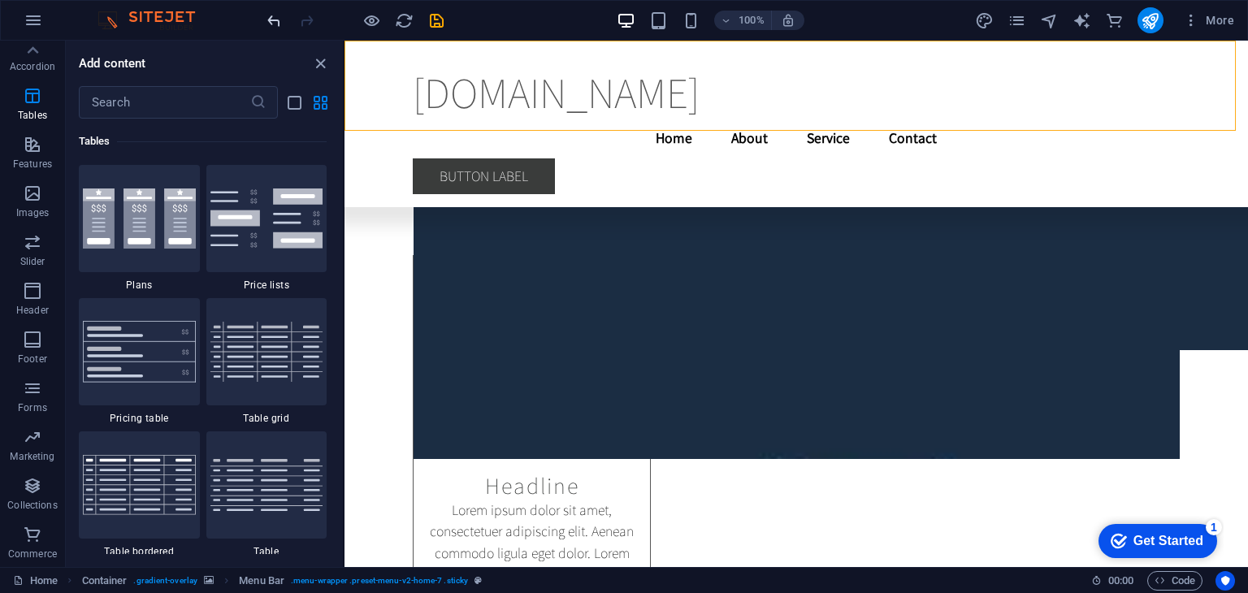
click at [270, 11] on icon "undo" at bounding box center [274, 20] width 19 height 19
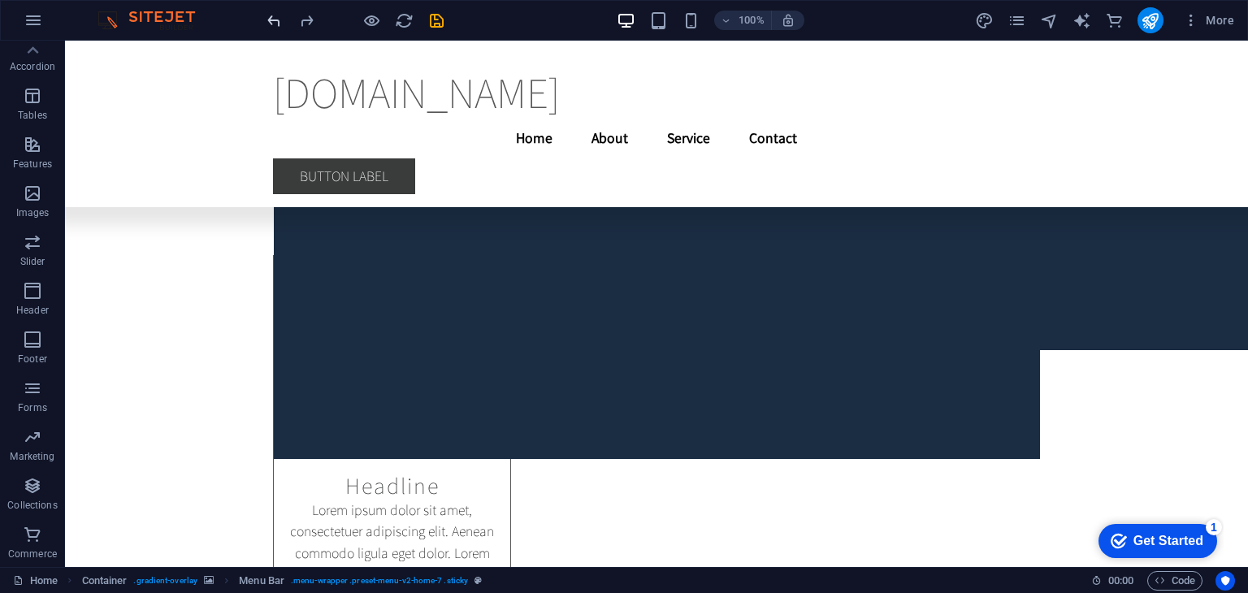
click at [271, 14] on icon "undo" at bounding box center [274, 20] width 19 height 19
click at [271, 14] on div at bounding box center [355, 20] width 182 height 26
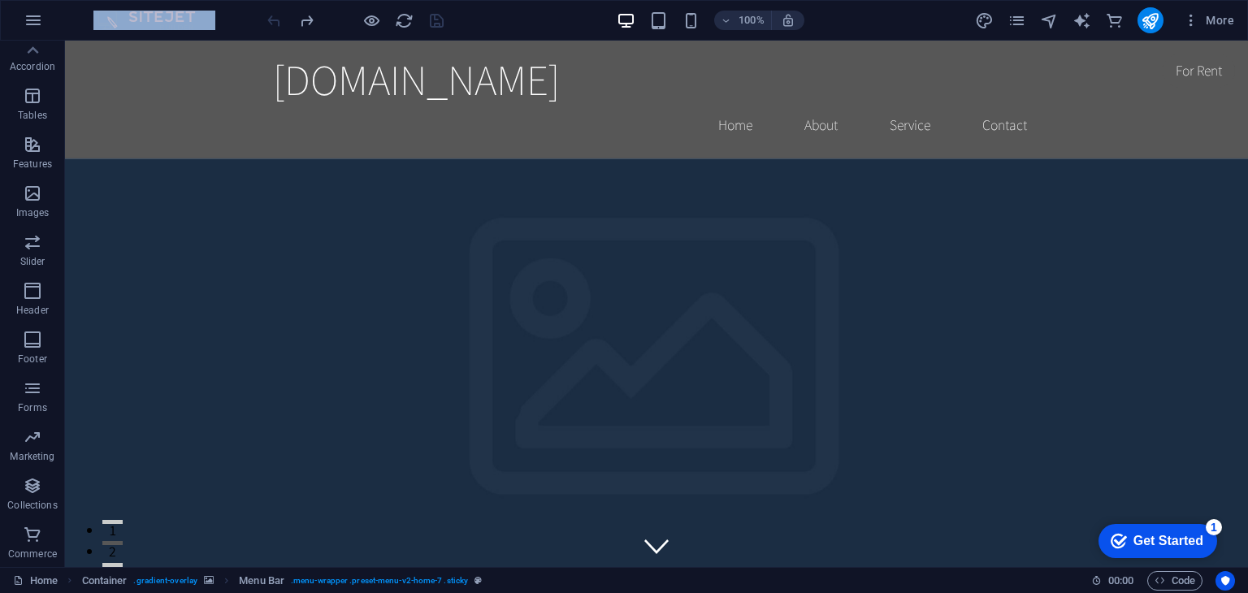
click at [271, 14] on div at bounding box center [355, 20] width 182 height 26
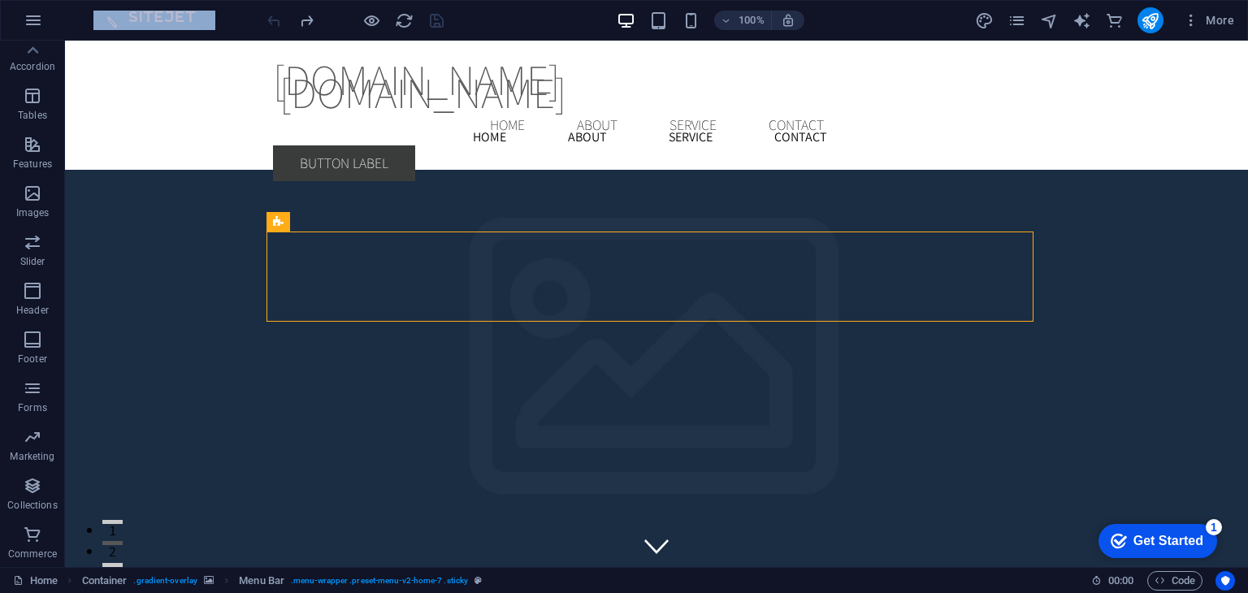
click at [271, 15] on div at bounding box center [355, 20] width 182 height 26
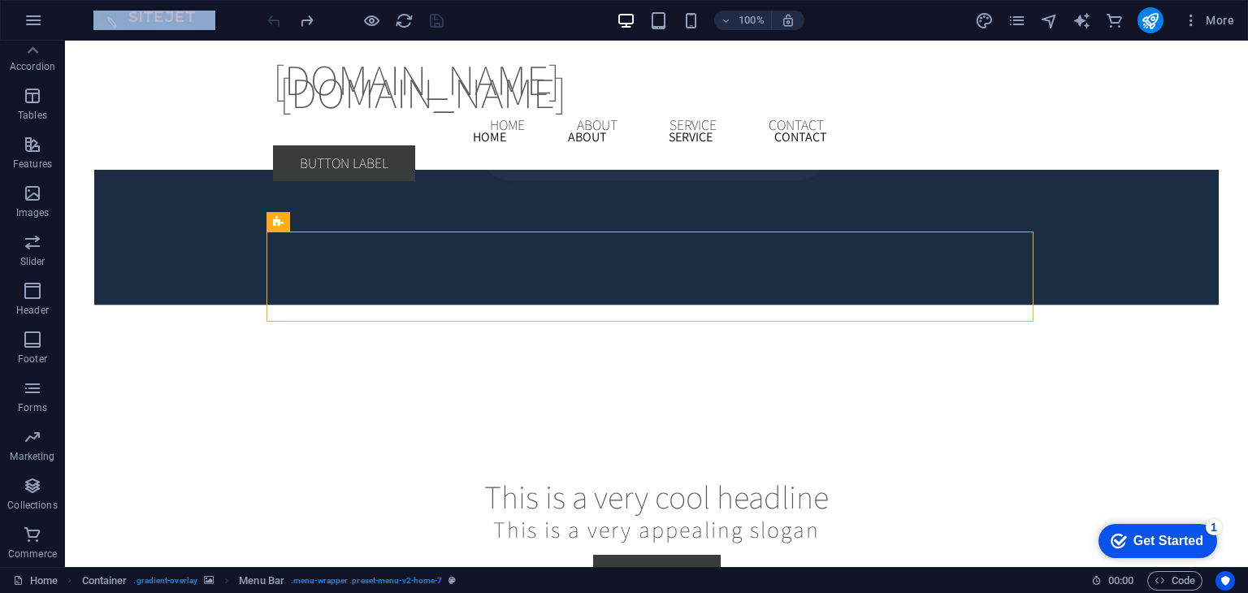
click at [272, 15] on div at bounding box center [355, 20] width 182 height 26
click at [277, 24] on div at bounding box center [355, 20] width 182 height 26
drag, startPoint x: 277, startPoint y: 24, endPoint x: 199, endPoint y: 39, distance: 79.5
click at [277, 24] on div at bounding box center [355, 20] width 182 height 26
click at [241, 24] on div "100% More" at bounding box center [624, 20] width 1246 height 39
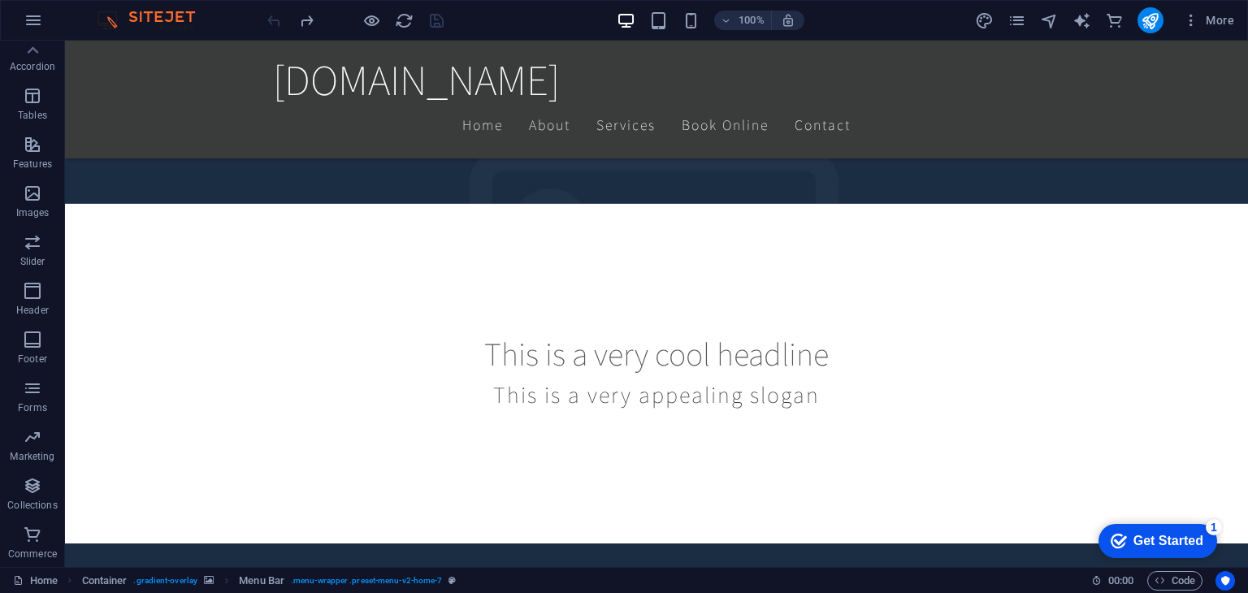
scroll to position [0, 0]
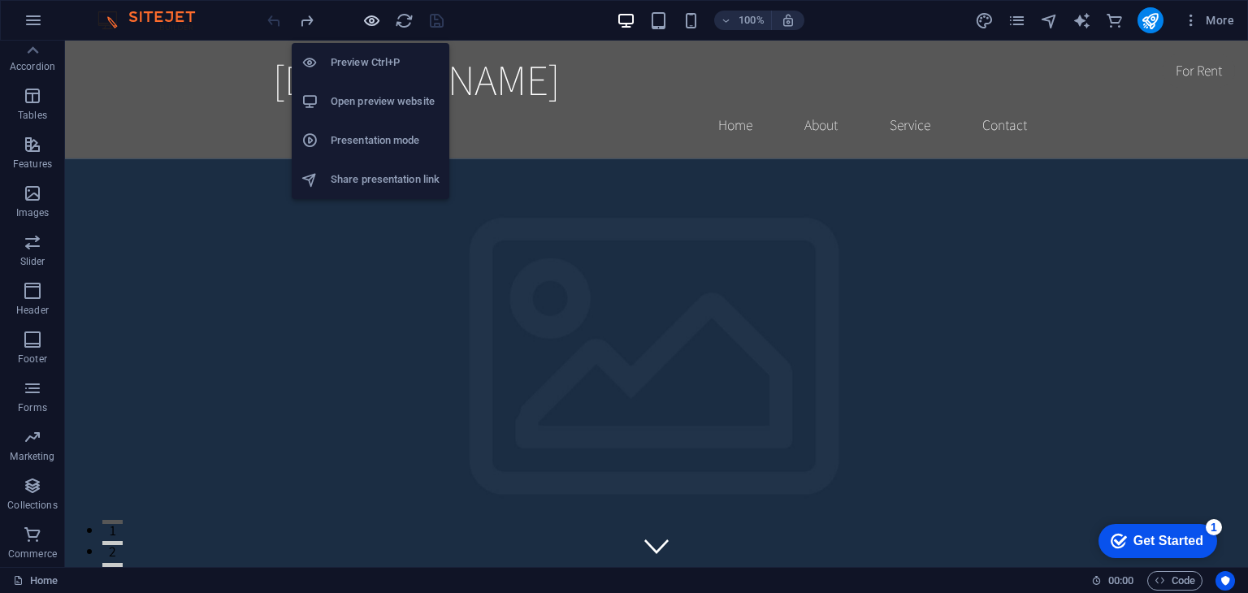
click at [374, 24] on icon "button" at bounding box center [371, 20] width 19 height 19
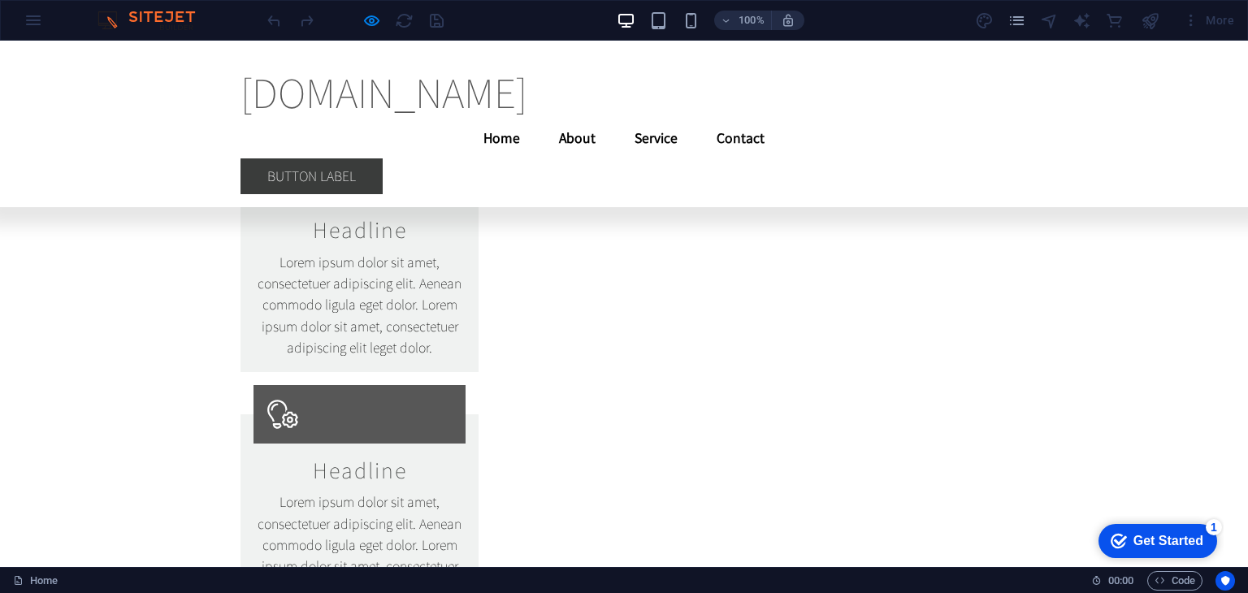
scroll to position [7793, 0]
